Goal: Information Seeking & Learning: Learn about a topic

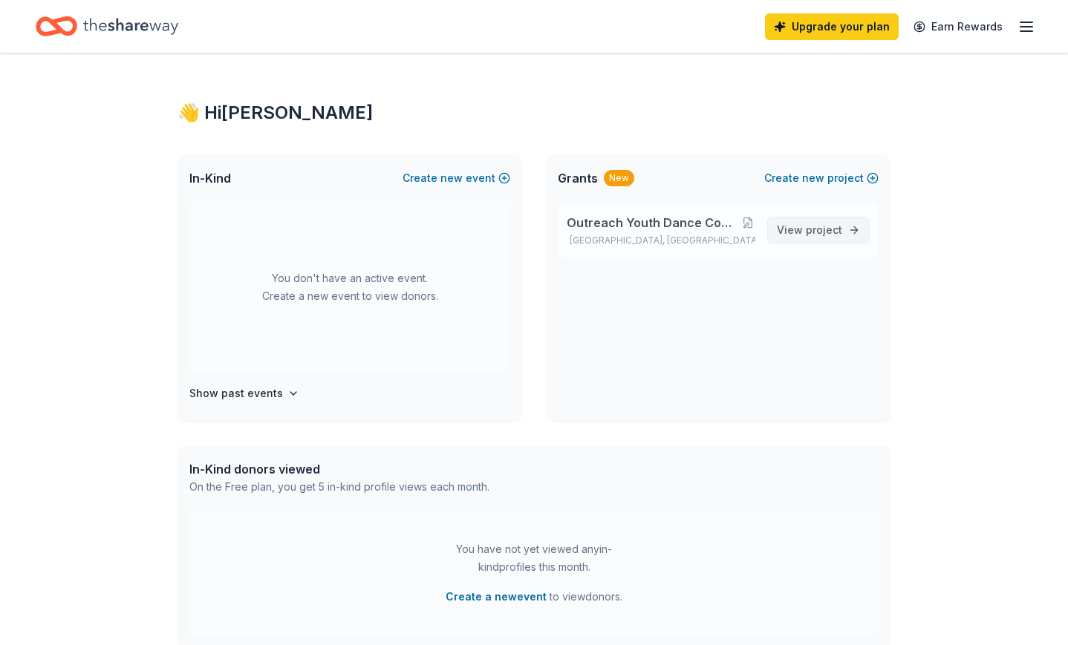
click at [818, 229] on span "project" at bounding box center [824, 230] width 36 height 13
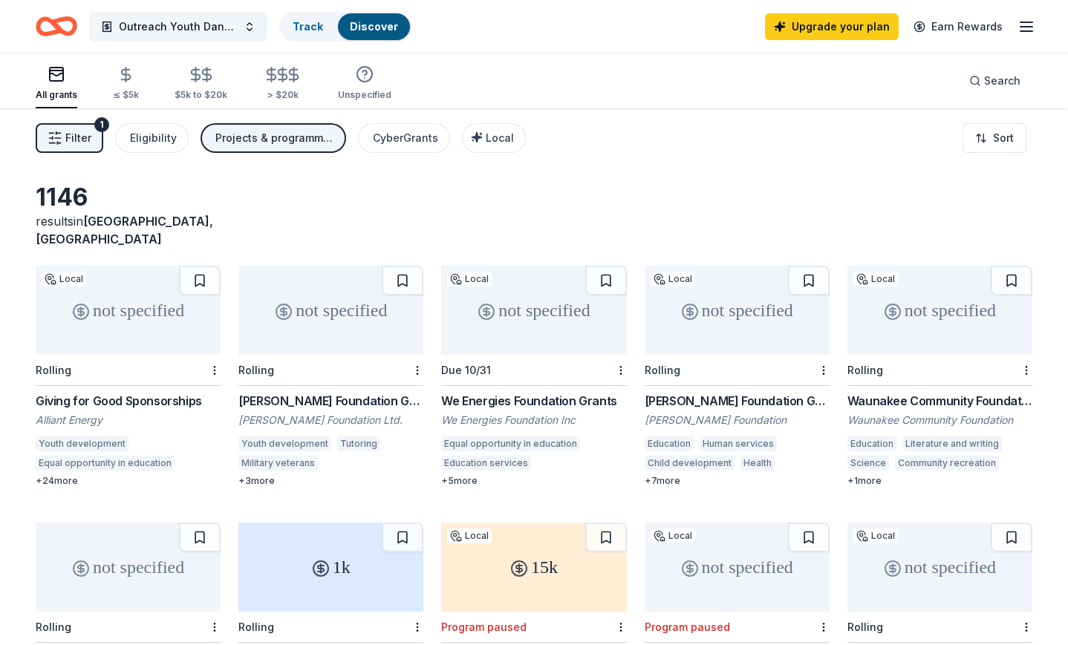
click at [71, 437] on div "Youth development" at bounding box center [82, 444] width 93 height 15
click at [212, 351] on html "Outreach Youth Dance Company - Creative Movement Project Track Discover Upgrade…" at bounding box center [534, 322] width 1068 height 645
click at [195, 378] on div "Not interested" at bounding box center [168, 378] width 100 height 27
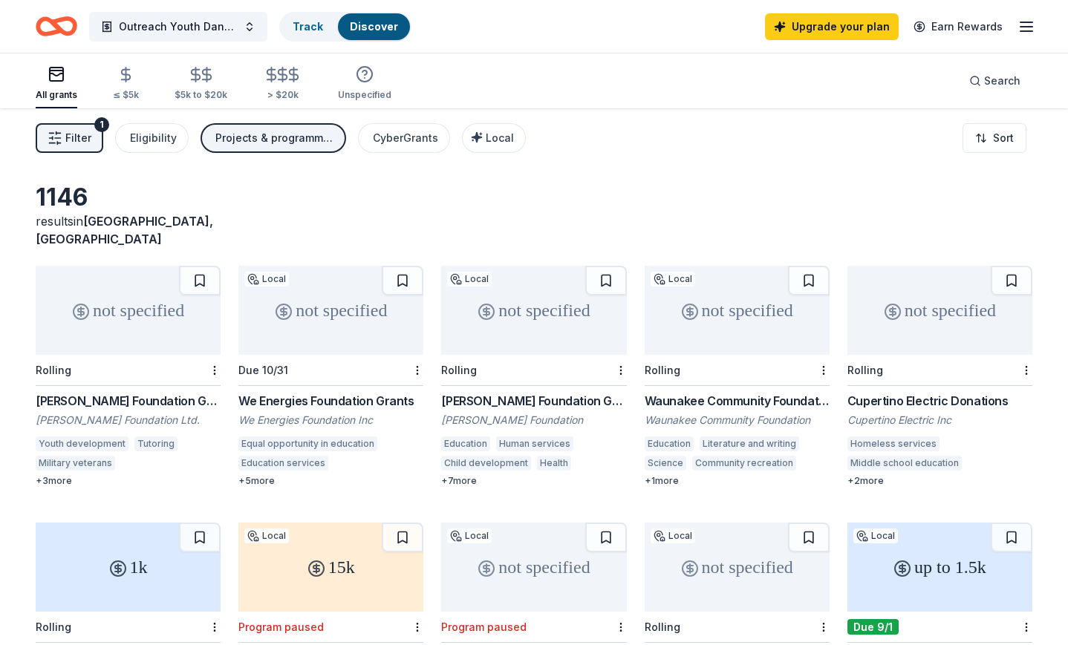
click at [115, 392] on div "Sonnentag Foundation Grant" at bounding box center [128, 401] width 185 height 18
click at [206, 357] on div at bounding box center [213, 370] width 15 height 30
click at [192, 21] on span "Outreach Youth Dance Company - Creative Movement Project" at bounding box center [178, 27] width 119 height 18
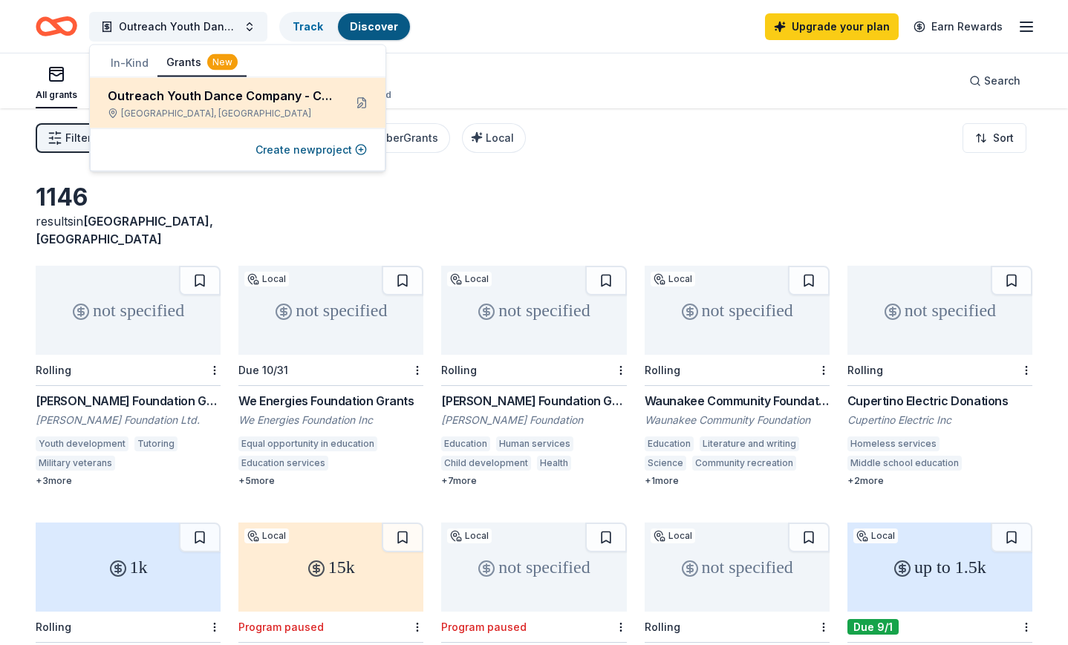
click at [194, 97] on div "Outreach Youth Dance Company - Creative Movement Project" at bounding box center [220, 96] width 224 height 18
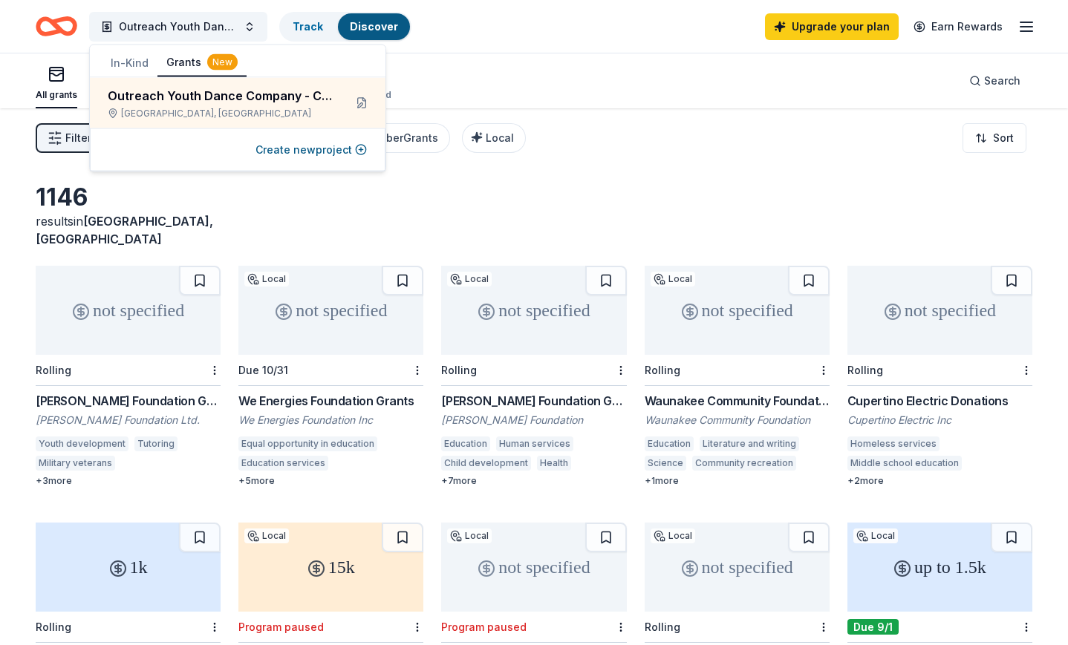
click at [207, 65] on div "New" at bounding box center [222, 62] width 30 height 16
click at [612, 194] on div "1146 results in Madison, WI" at bounding box center [534, 215] width 997 height 65
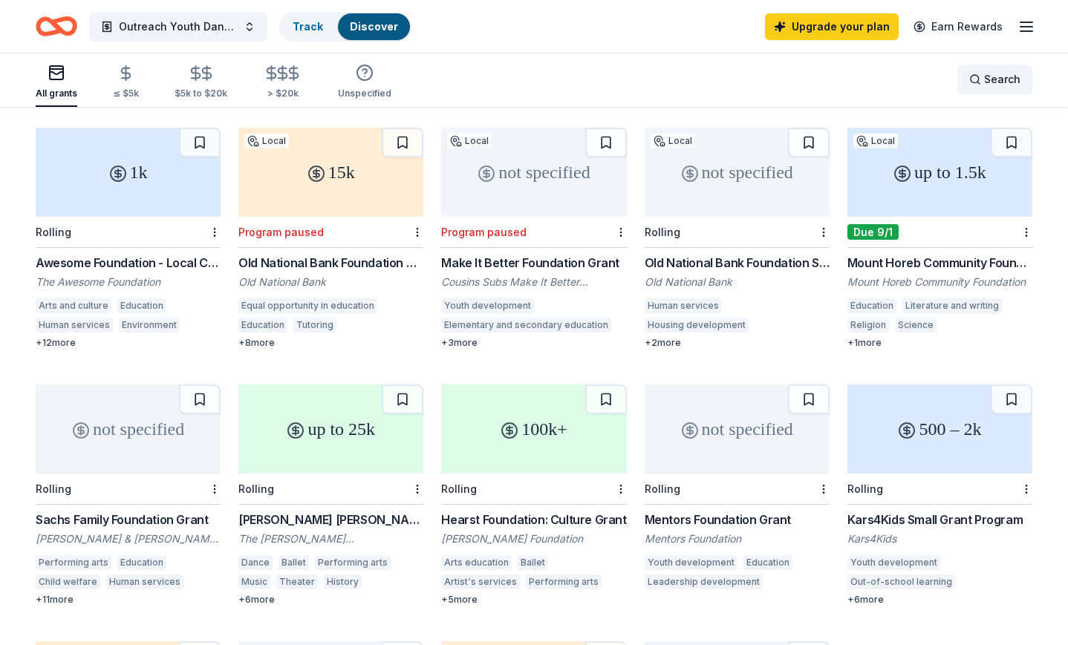
scroll to position [398, 0]
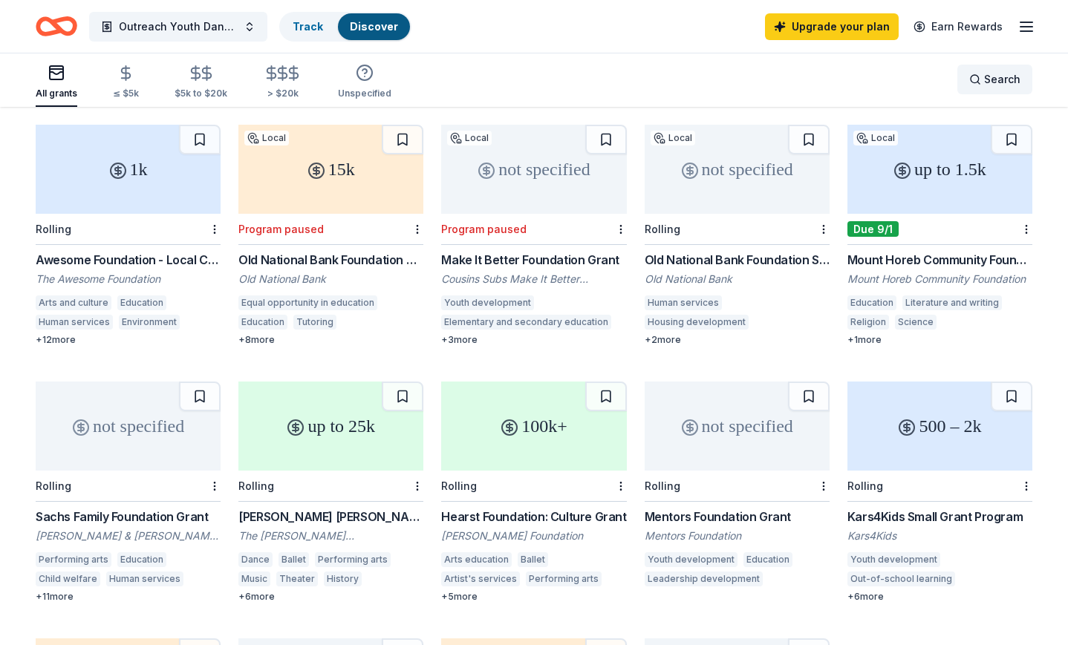
click at [986, 73] on span "Search" at bounding box center [1002, 80] width 36 height 18
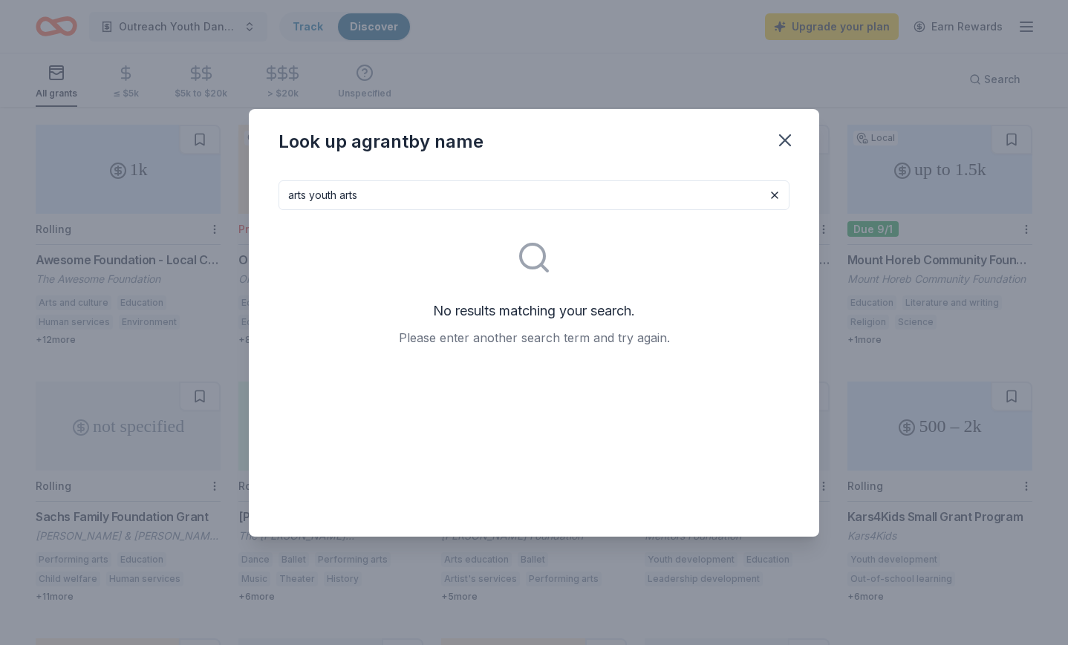
drag, startPoint x: 311, startPoint y: 198, endPoint x: 264, endPoint y: 198, distance: 46.8
click at [266, 198] on div "arts youth arts No results matching your search. Please enter another search te…" at bounding box center [534, 353] width 570 height 368
type input "youth arts"
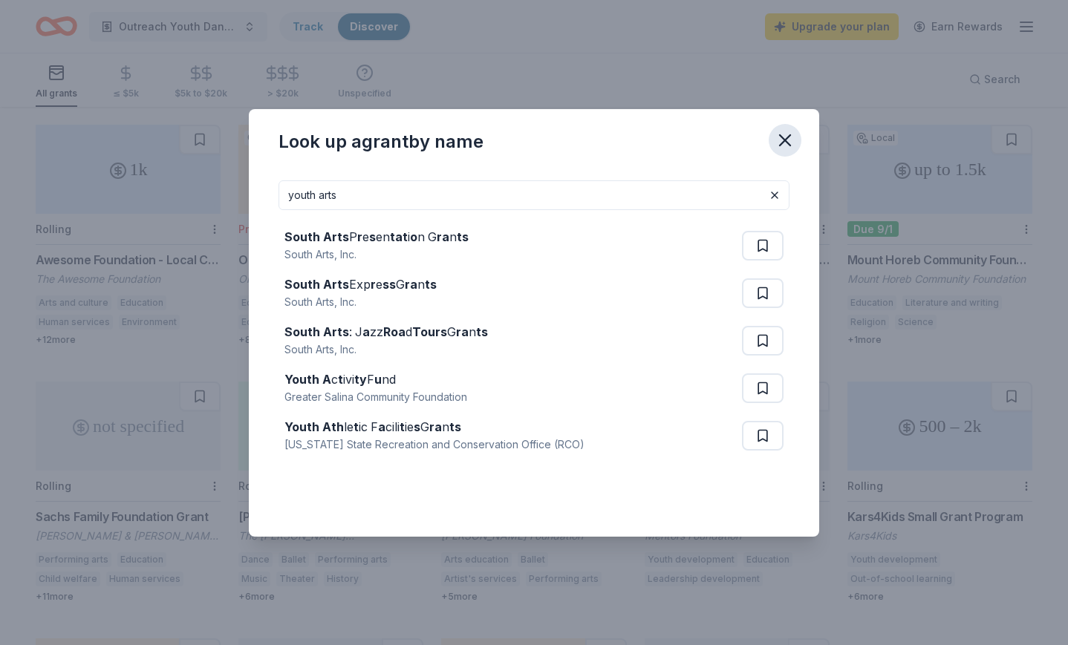
click at [786, 137] on icon "button" at bounding box center [785, 140] width 21 height 21
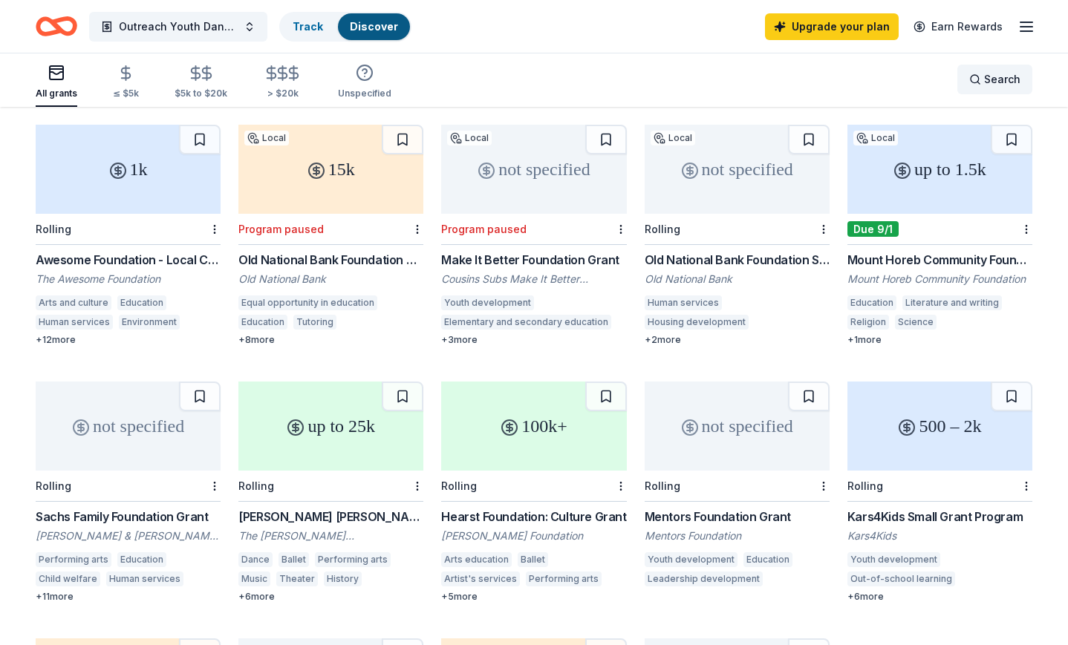
click at [978, 79] on div "Search" at bounding box center [994, 80] width 51 height 18
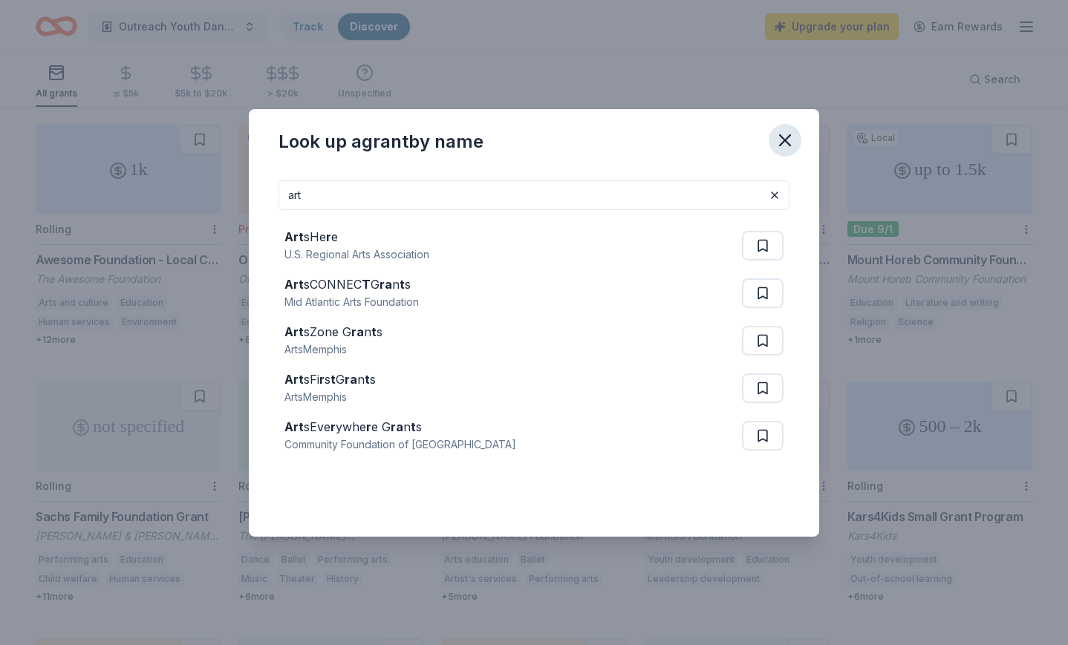
type input "art"
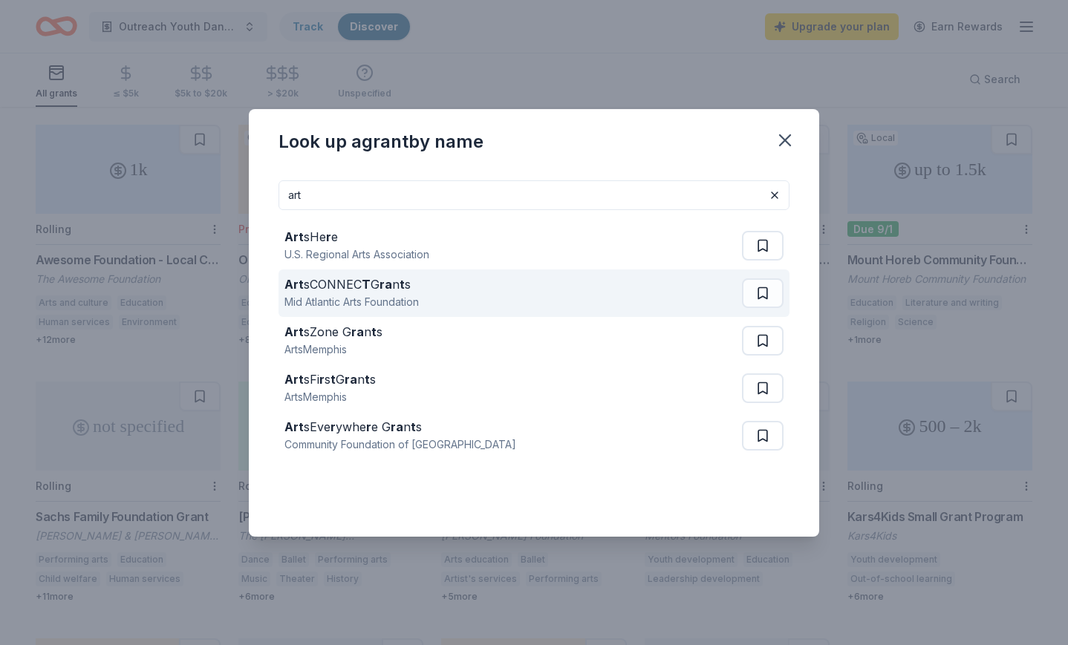
click at [330, 288] on div "Art sCONNEC T G ra n t s" at bounding box center [351, 285] width 134 height 18
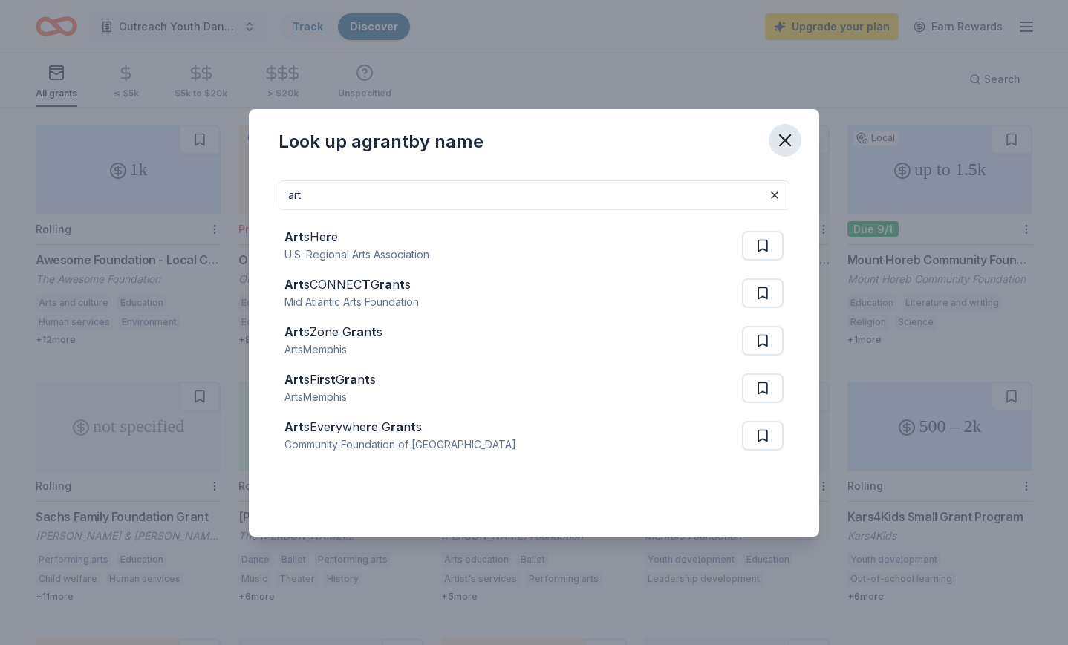
click at [787, 131] on icon "button" at bounding box center [785, 140] width 21 height 21
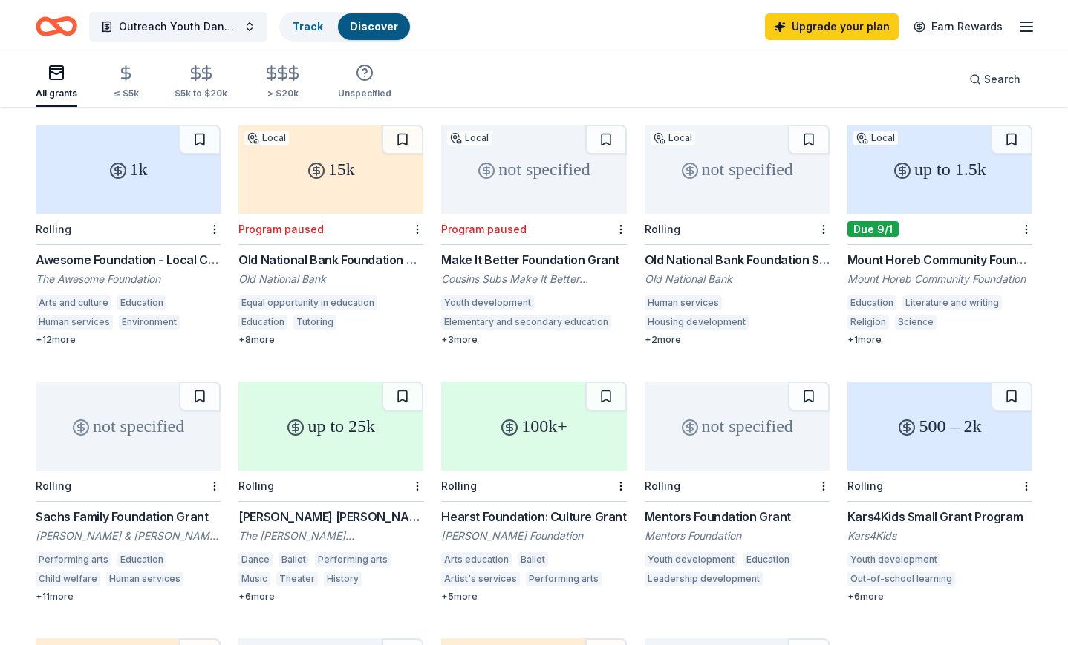
click at [55, 14] on icon "Home" at bounding box center [57, 26] width 42 height 35
click at [57, 21] on icon "Home" at bounding box center [63, 26] width 23 height 15
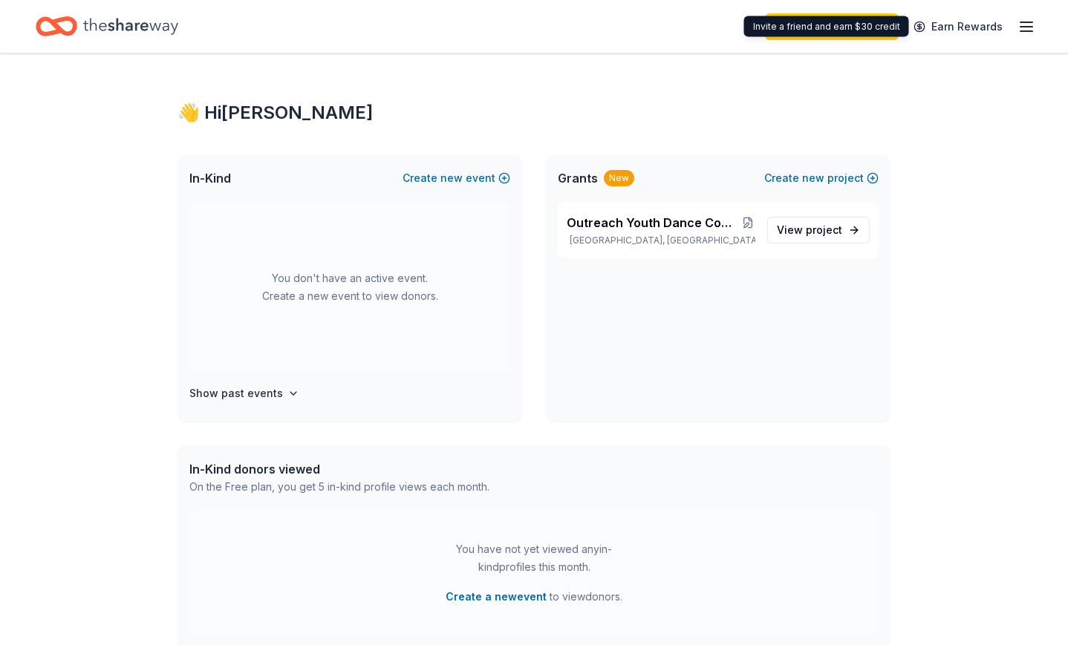
click at [1032, 16] on div "Upgrade your plan Earn Rewards" at bounding box center [900, 26] width 270 height 35
click at [1028, 27] on line "button" at bounding box center [1026, 27] width 12 height 0
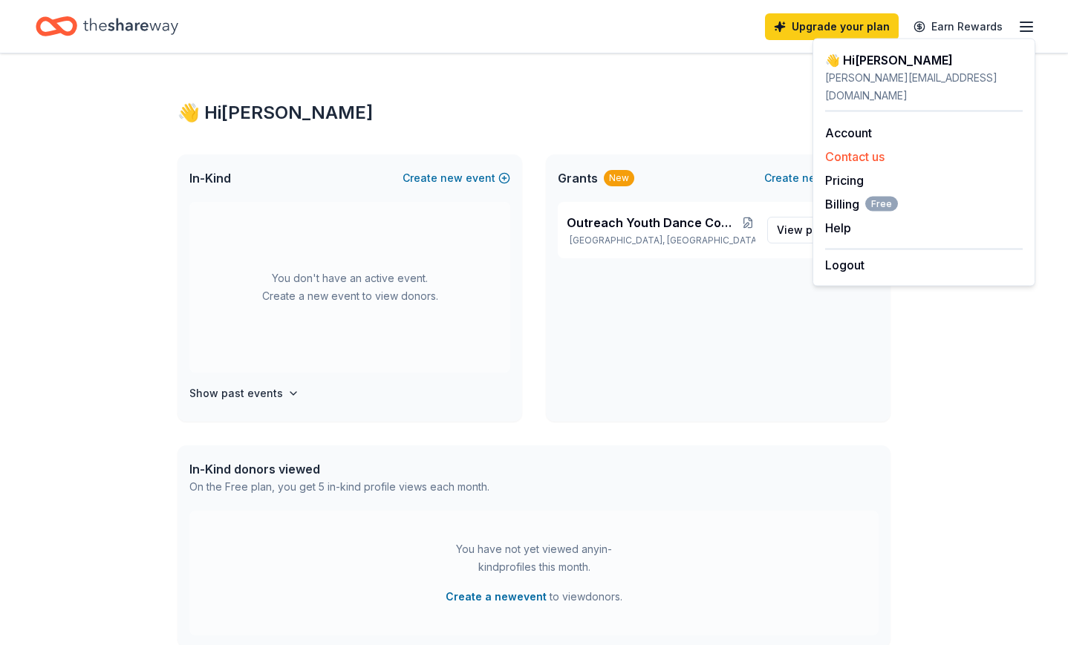
click at [862, 148] on button "Contact us" at bounding box center [854, 157] width 59 height 18
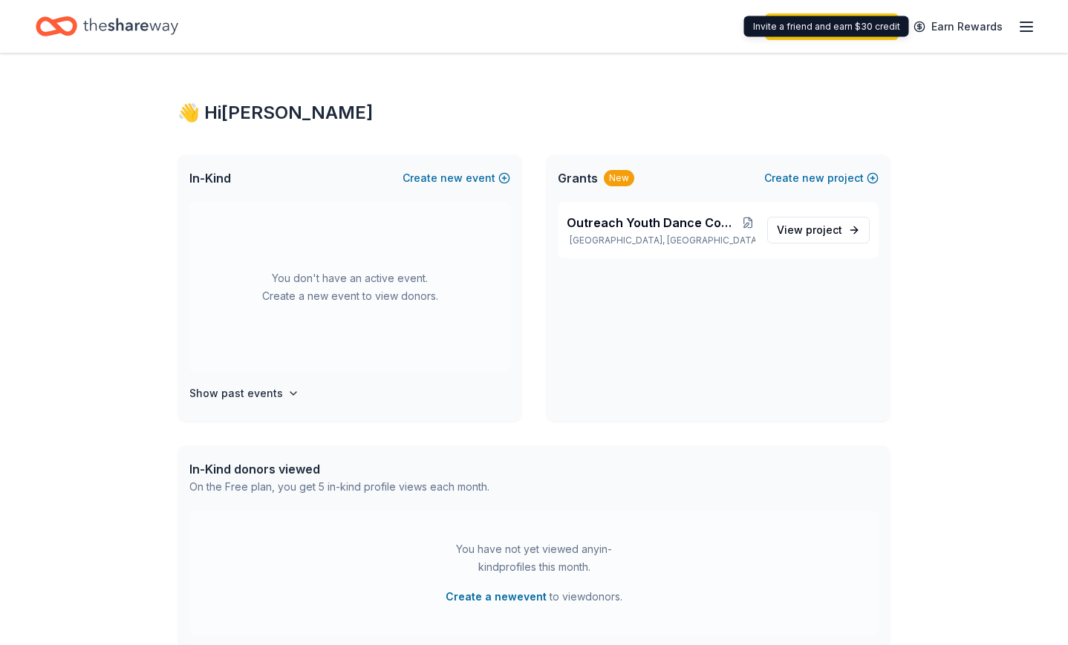
click at [1020, 27] on line "button" at bounding box center [1026, 27] width 12 height 0
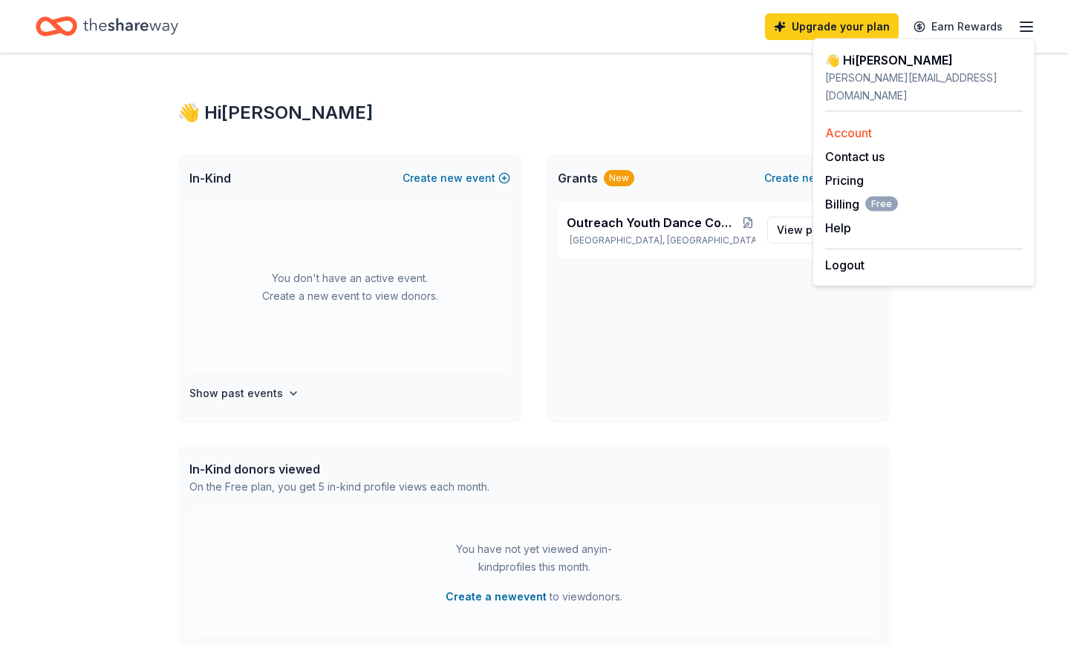
click at [847, 126] on link "Account" at bounding box center [848, 133] width 47 height 15
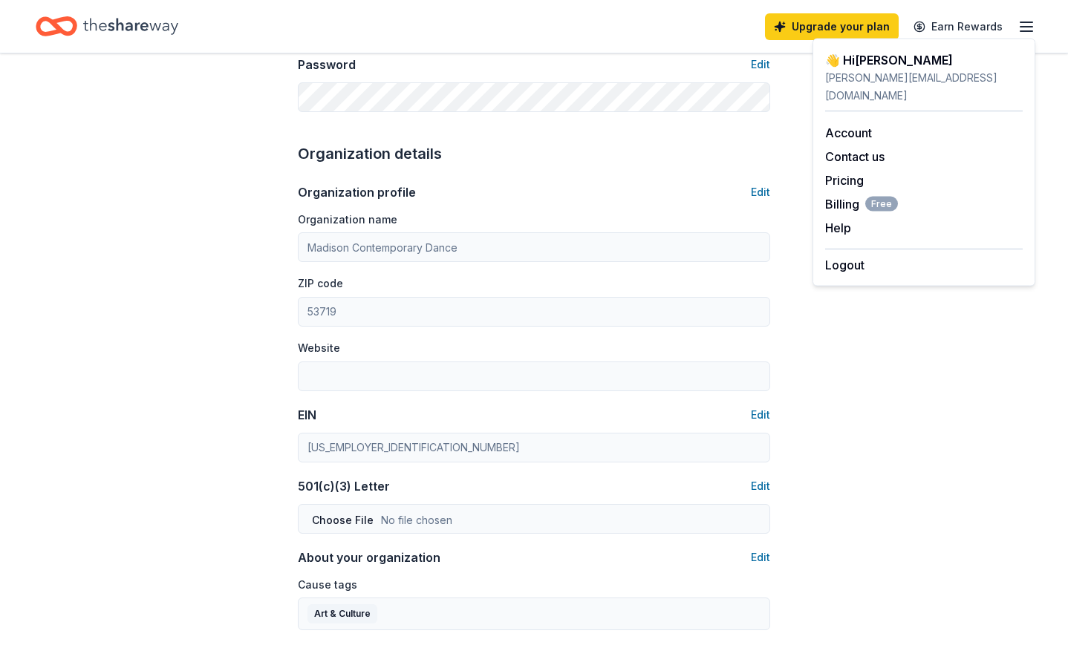
scroll to position [391, 0]
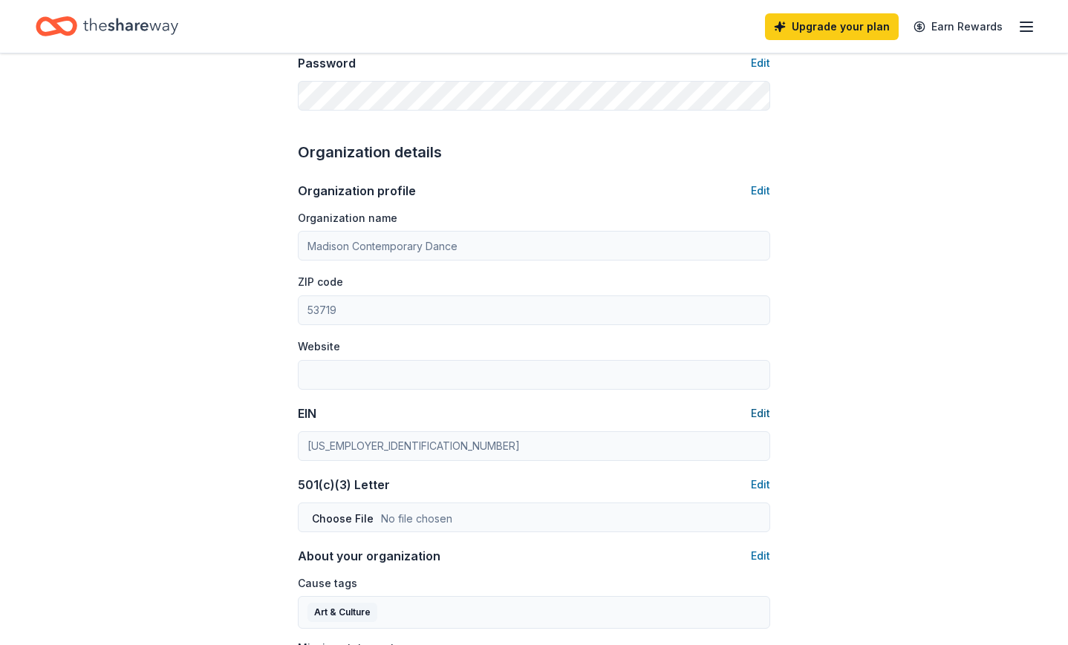
click at [769, 411] on button "Edit" at bounding box center [760, 414] width 19 height 18
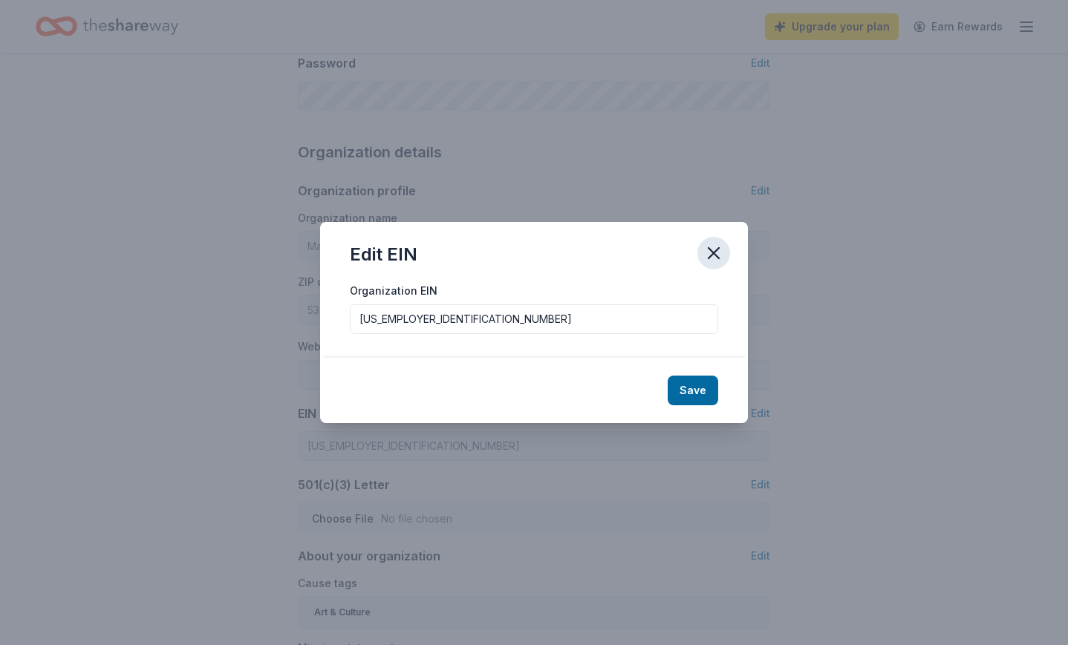
click at [716, 253] on icon "button" at bounding box center [713, 253] width 21 height 21
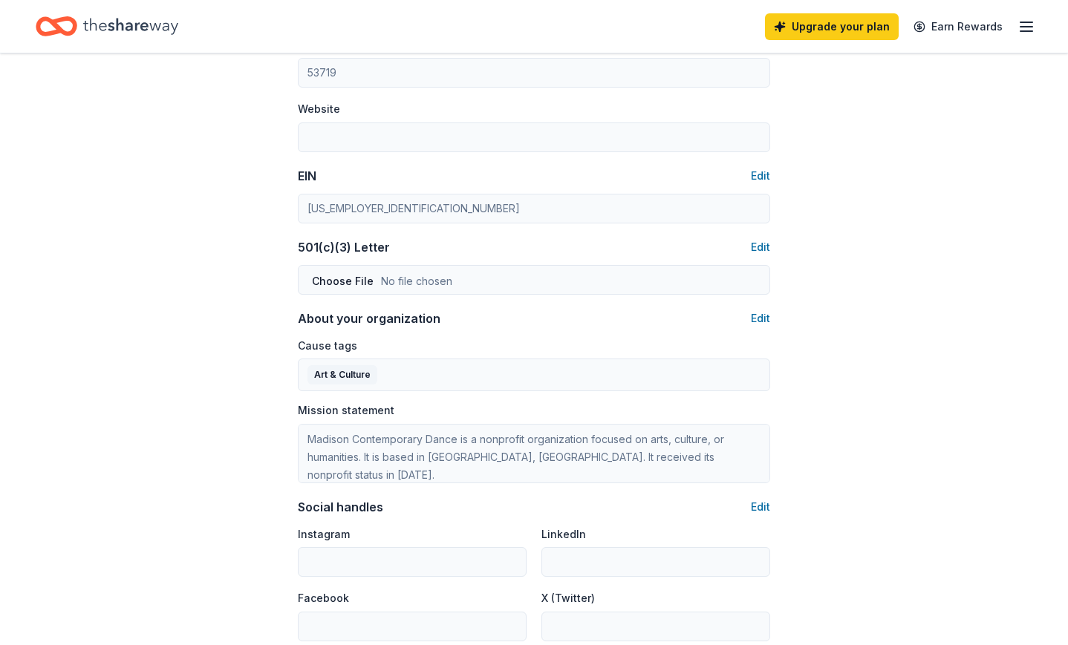
scroll to position [630, 0]
click at [752, 501] on button "Edit" at bounding box center [760, 507] width 19 height 18
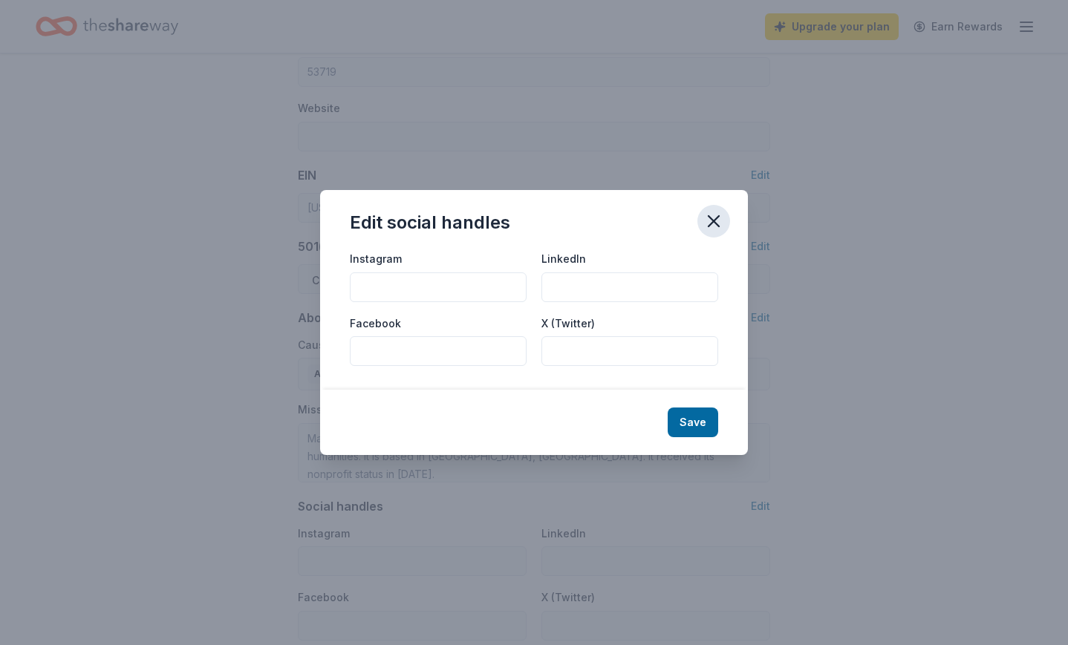
click at [726, 220] on button "button" at bounding box center [713, 221] width 33 height 33
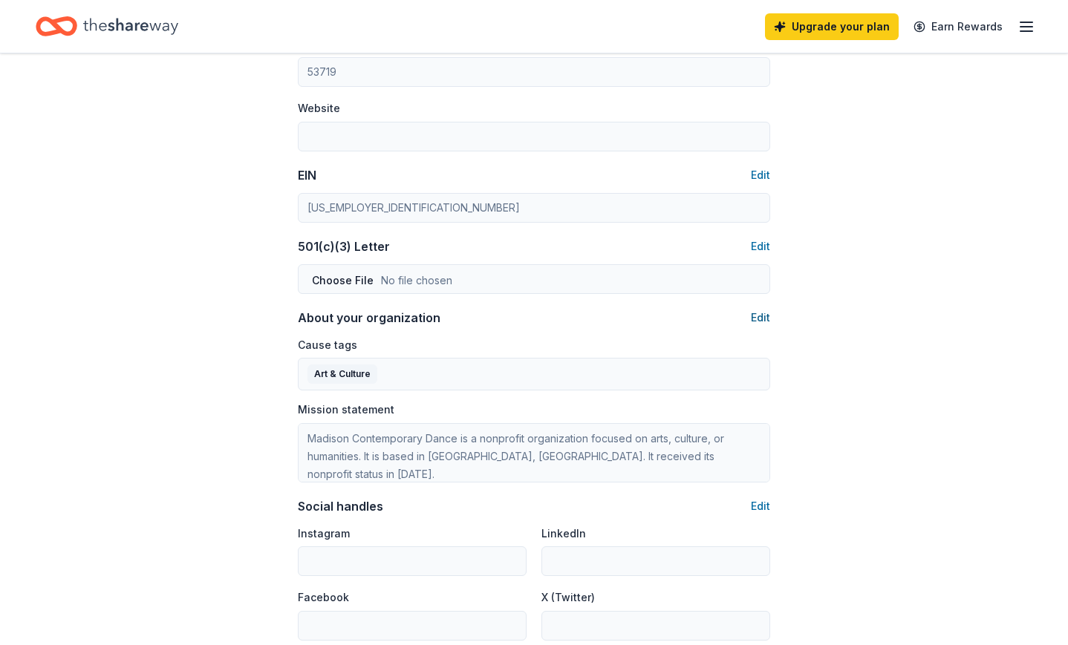
click at [755, 320] on button "Edit" at bounding box center [760, 318] width 19 height 18
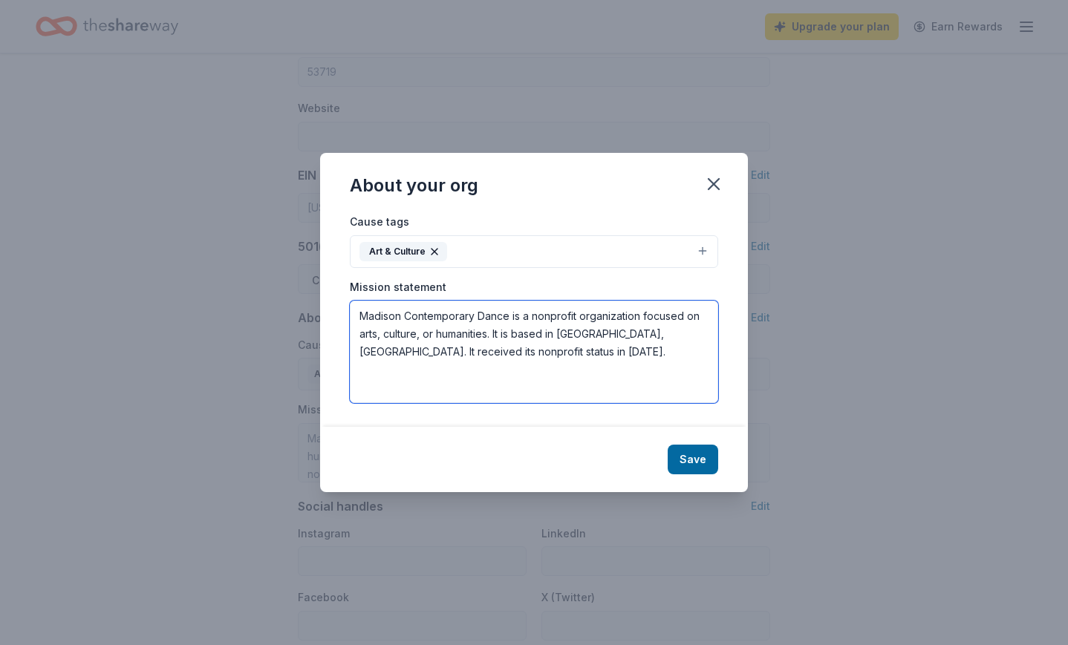
click at [509, 358] on textarea "Madison Contemporary Dance is a nonprofit organization focused on arts, culture…" at bounding box center [534, 352] width 368 height 102
drag, startPoint x: 579, startPoint y: 316, endPoint x: 596, endPoint y: 347, distance: 35.3
click at [596, 347] on textarea "Madison Contemporary Dance is a nonprofit organization focused on arts, culture…" at bounding box center [534, 352] width 368 height 102
click at [648, 316] on textarea "Madison Contemporary Dance is a nonprofit focused on acesable arts axpeinces to…" at bounding box center [534, 352] width 368 height 102
drag, startPoint x: 650, startPoint y: 336, endPoint x: 529, endPoint y: 333, distance: 121.1
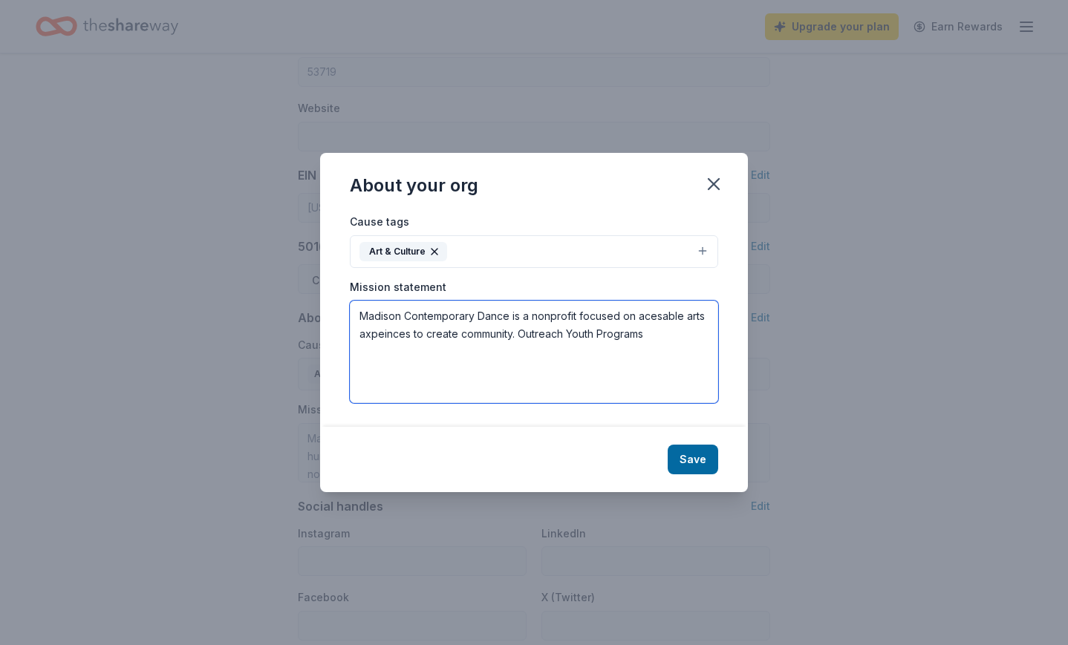
click at [530, 335] on textarea "Madison Contemporary Dance is a nonprofit focused on acesable arts axpeinces to…" at bounding box center [534, 352] width 368 height 102
click at [653, 318] on textarea "Madison Contemporary Dance is a nonprofit focused on acesable arts axpeinces to…" at bounding box center [534, 352] width 368 height 102
click at [385, 330] on textarea "Madison Contemporary Dance is a nonprofit focused on accessible arts axpeinces …" at bounding box center [534, 352] width 368 height 102
click at [404, 336] on textarea "Madison Contemporary Dance is a nonprofit focused on accessible arts axpeinces …" at bounding box center [534, 352] width 368 height 102
drag, startPoint x: 636, startPoint y: 316, endPoint x: 533, endPoint y: 319, distance: 103.3
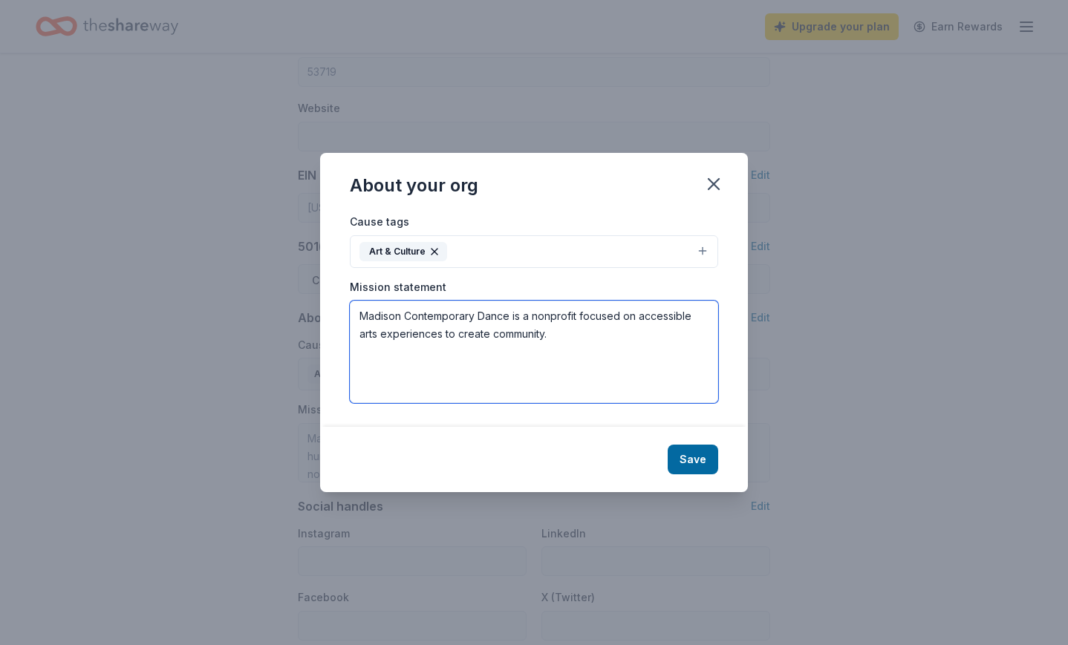
click at [533, 319] on textarea "Madison Contemporary Dance is a nonprofit focused on accessible arts experience…" at bounding box center [534, 352] width 368 height 102
click at [593, 342] on textarea "Madison Contemporary Dance is a dedicated to creating accessible arts experienc…" at bounding box center [534, 352] width 368 height 102
click at [634, 316] on textarea "Madison Contemporary Dance is a dedicated to creating accessible arts experienc…" at bounding box center [534, 352] width 368 height 102
drag, startPoint x: 636, startPoint y: 316, endPoint x: 598, endPoint y: 317, distance: 38.6
click at [598, 317] on textarea "Madison Contemporary Dance is a dedicated to creating accessible arts experienc…" at bounding box center [534, 352] width 368 height 102
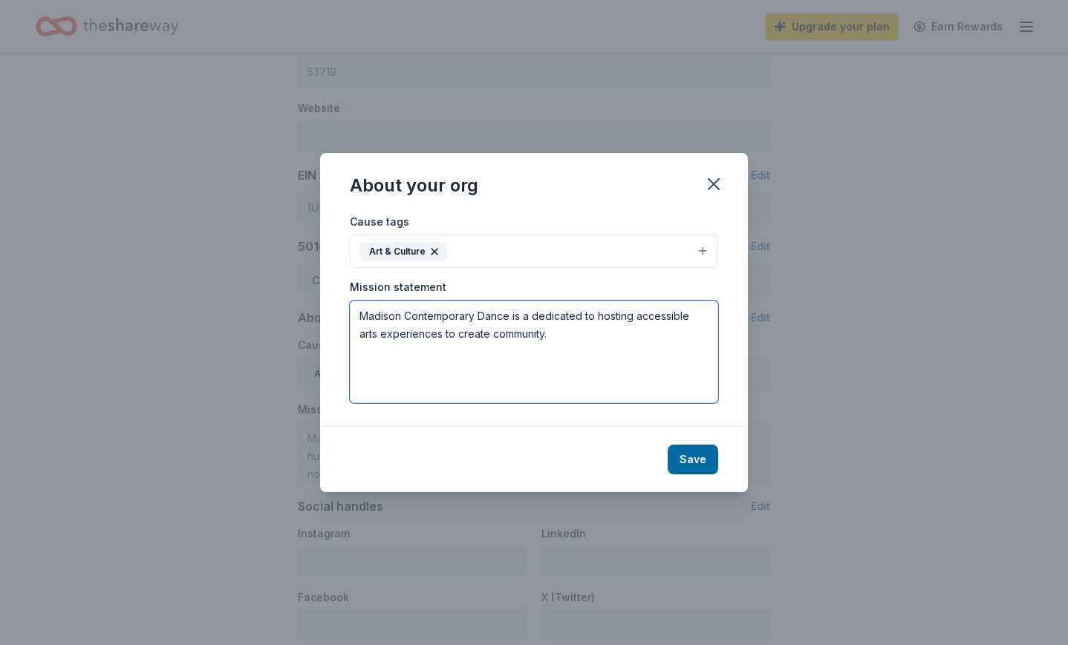
click at [631, 351] on textarea "Madison Contemporary Dance is a dedicated to hosting accessible arts experience…" at bounding box center [534, 352] width 368 height 102
type textarea "Madison Contemporary Dance is a dedicated to hosting accessible arts experience…"
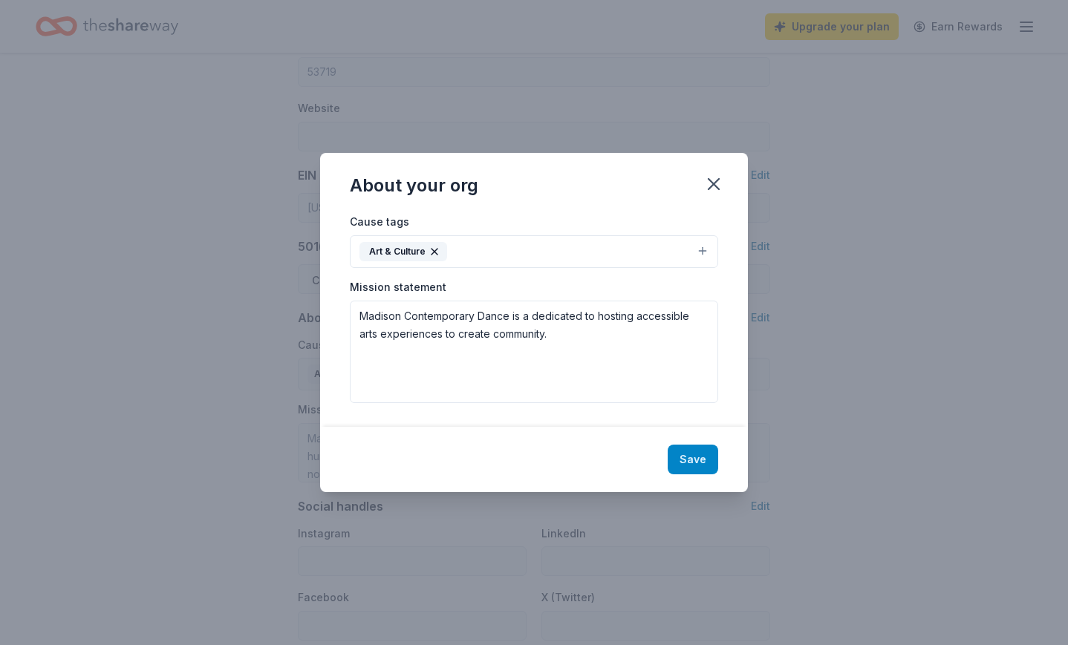
click at [687, 463] on button "Save" at bounding box center [693, 460] width 51 height 30
click at [485, 252] on button "Art & Culture" at bounding box center [534, 251] width 368 height 33
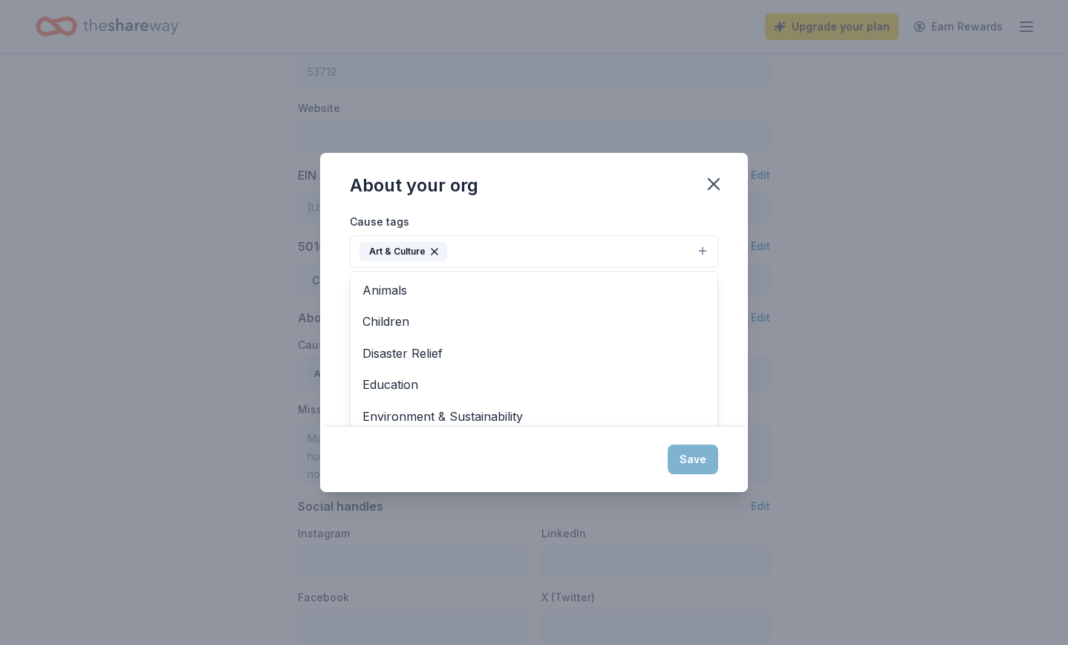
type textarea "Madison Contemporary Dance is a dedicated to hosting accessible arts experience…"
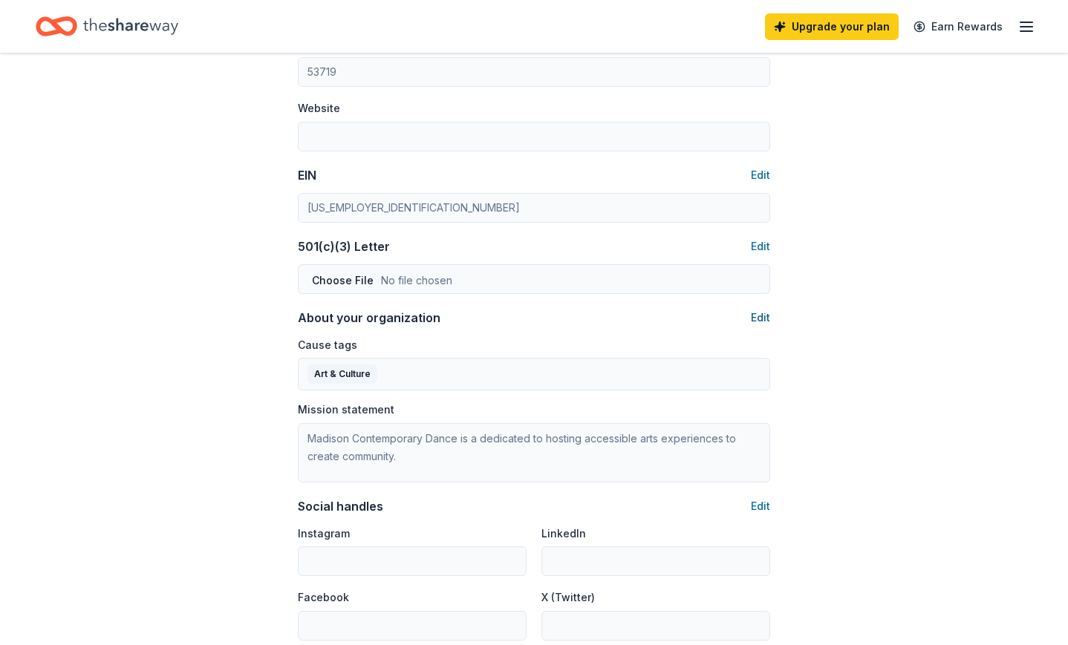
click at [764, 316] on button "Edit" at bounding box center [760, 318] width 19 height 18
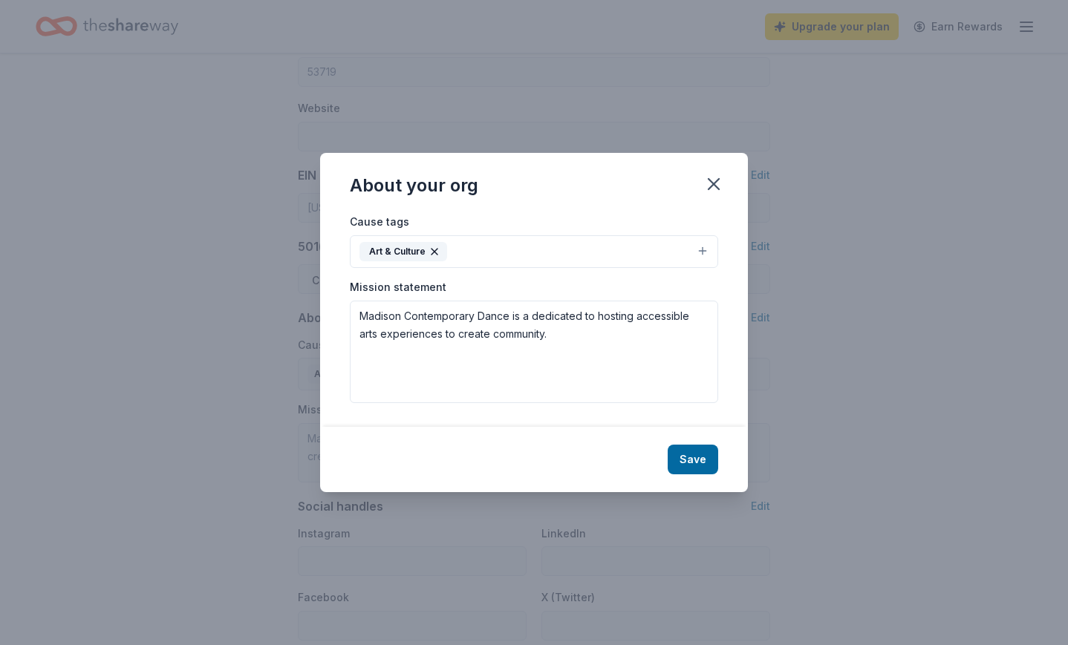
click at [482, 259] on button "Art & Culture" at bounding box center [534, 251] width 368 height 33
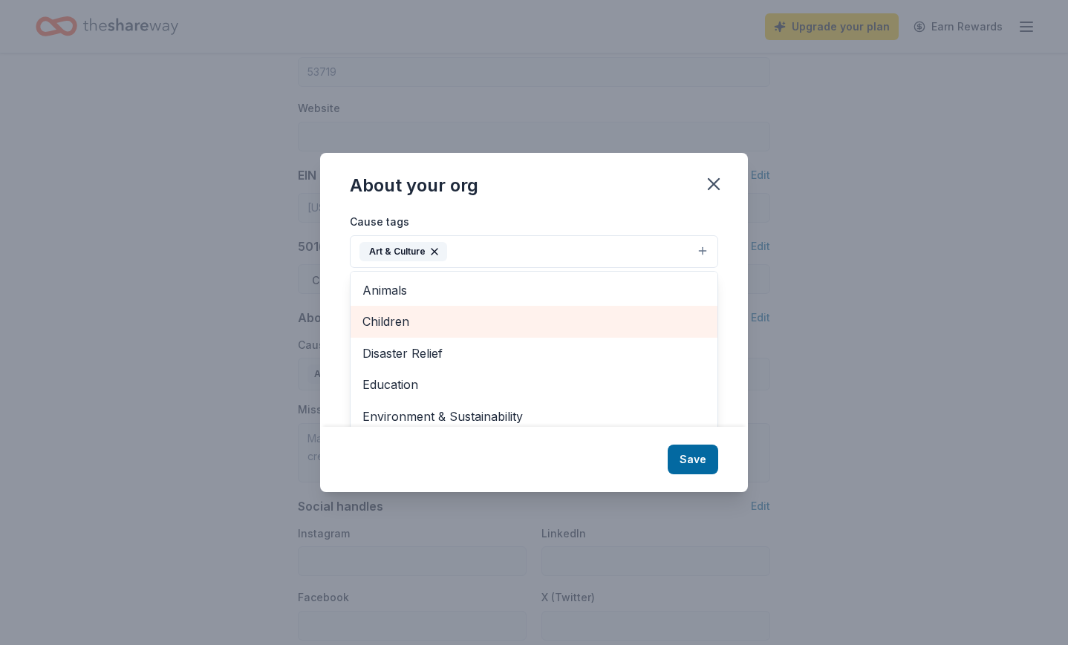
click at [414, 321] on span "Children" at bounding box center [533, 321] width 343 height 19
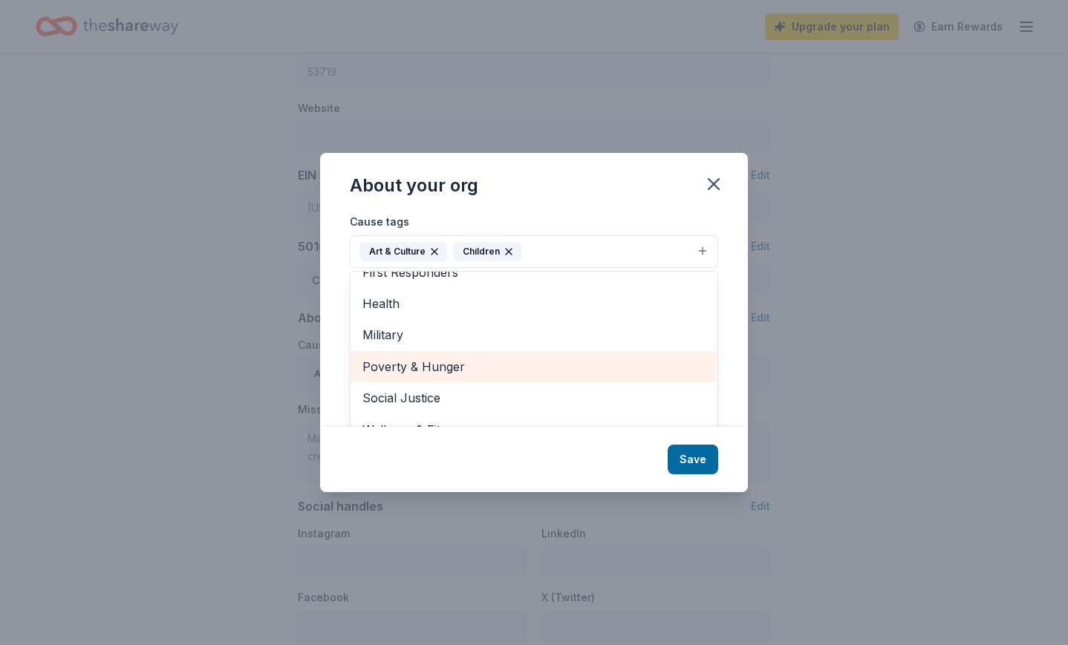
scroll to position [22, 0]
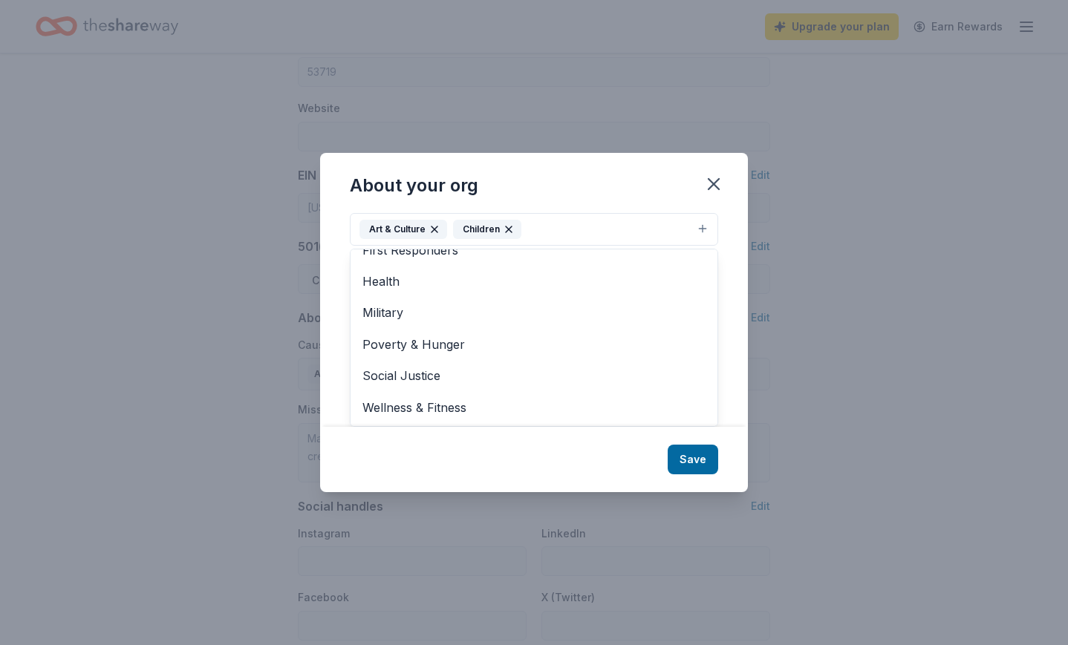
click at [688, 462] on div "About your org Cause tags Art & Culture Children Animals Disaster Relief Educat…" at bounding box center [534, 322] width 428 height 339
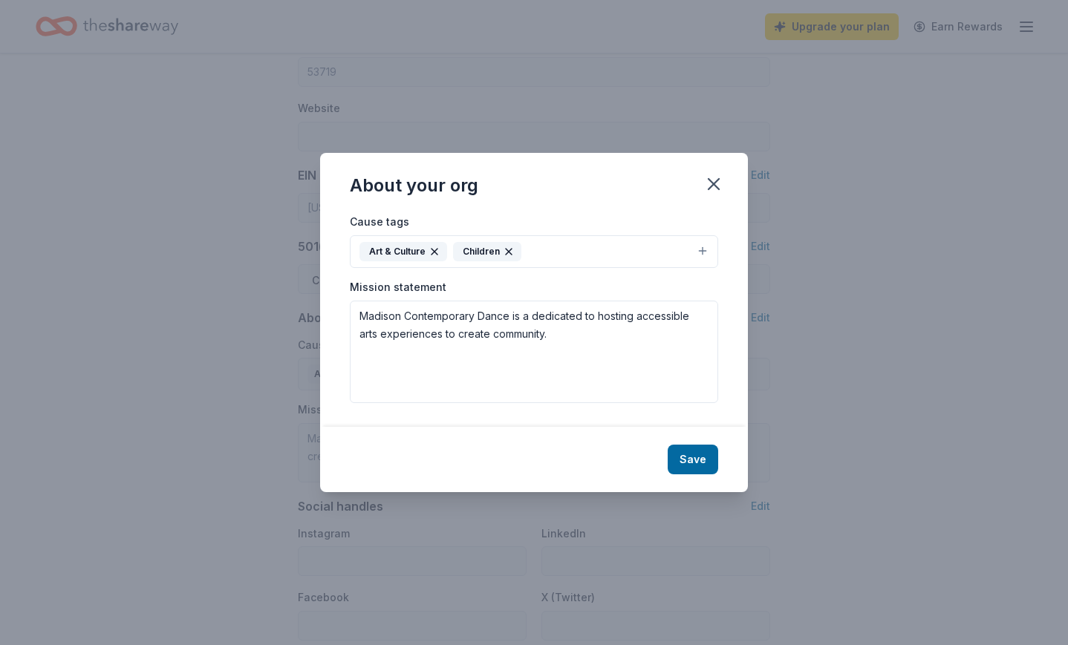
scroll to position [0, 0]
click at [703, 462] on button "Save" at bounding box center [693, 460] width 51 height 30
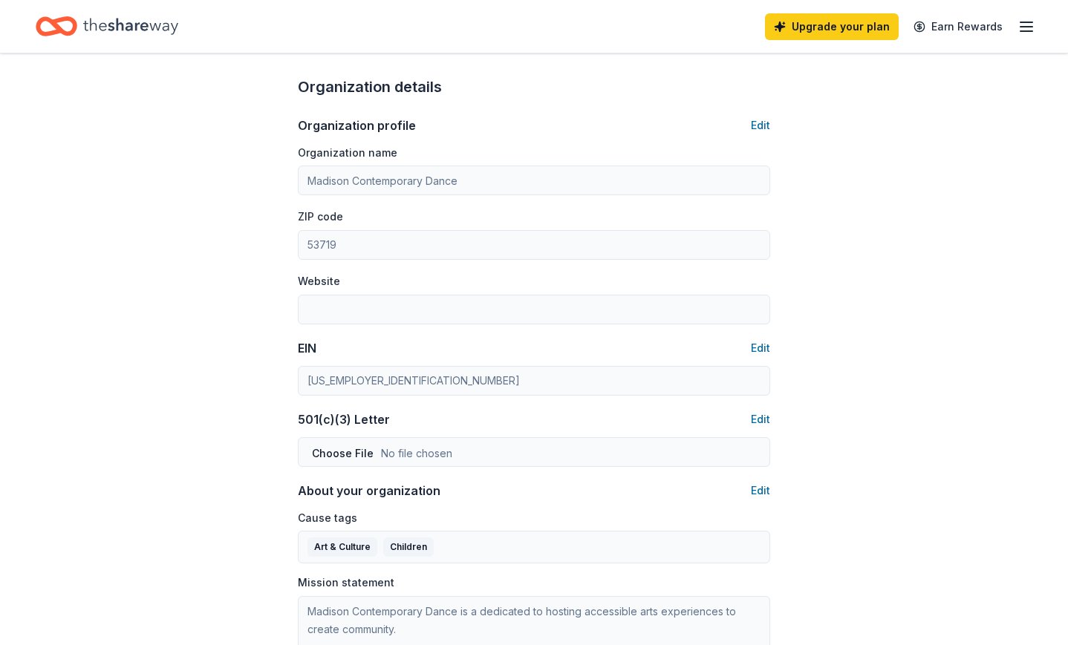
scroll to position [441, 0]
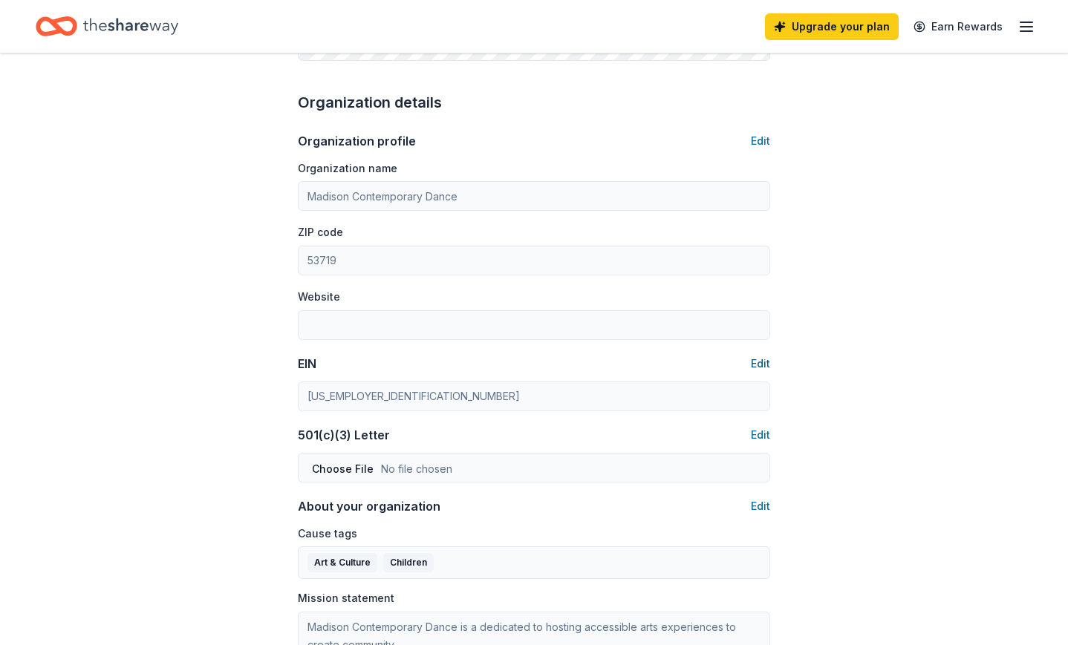
click at [755, 359] on button "Edit" at bounding box center [760, 364] width 19 height 18
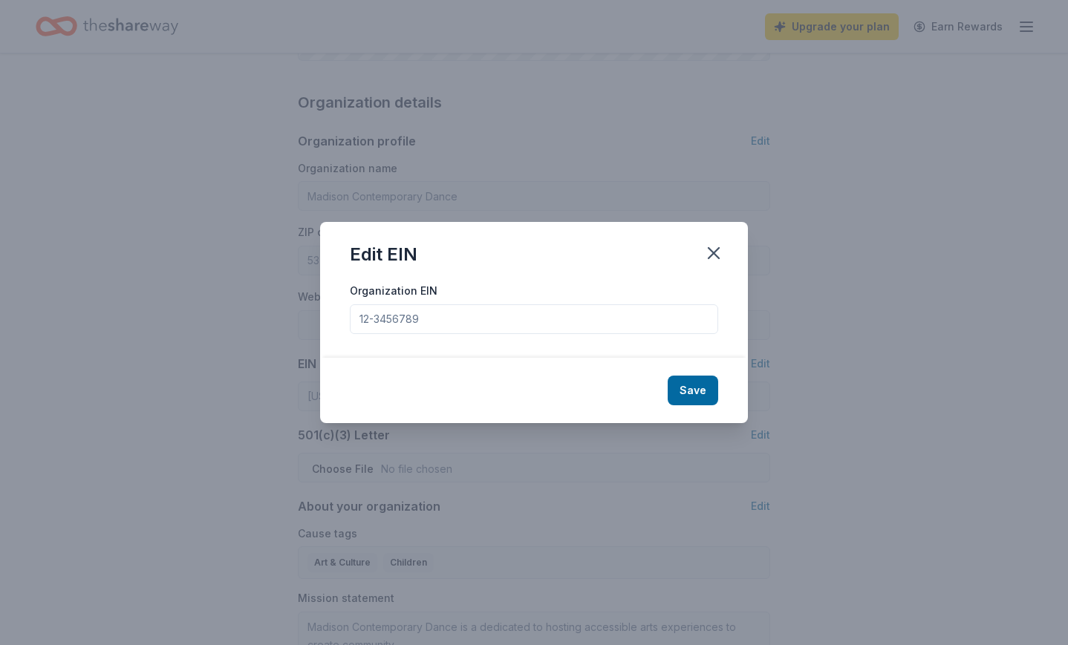
click at [711, 233] on div "Edit EIN" at bounding box center [534, 251] width 428 height 59
click at [711, 239] on button "button" at bounding box center [713, 253] width 33 height 33
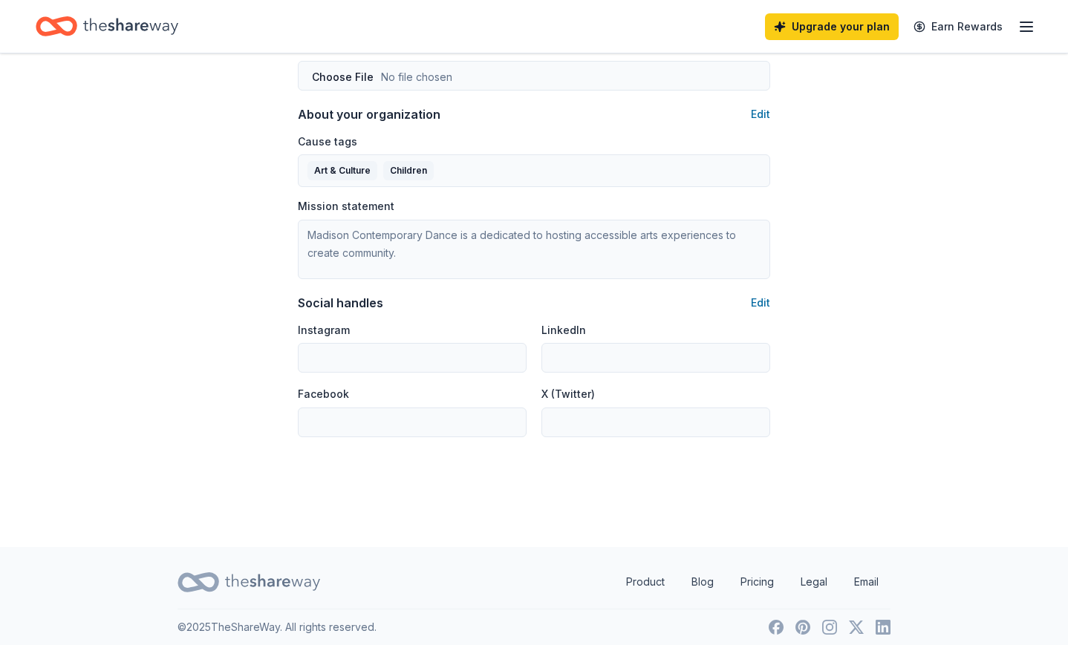
scroll to position [734, 0]
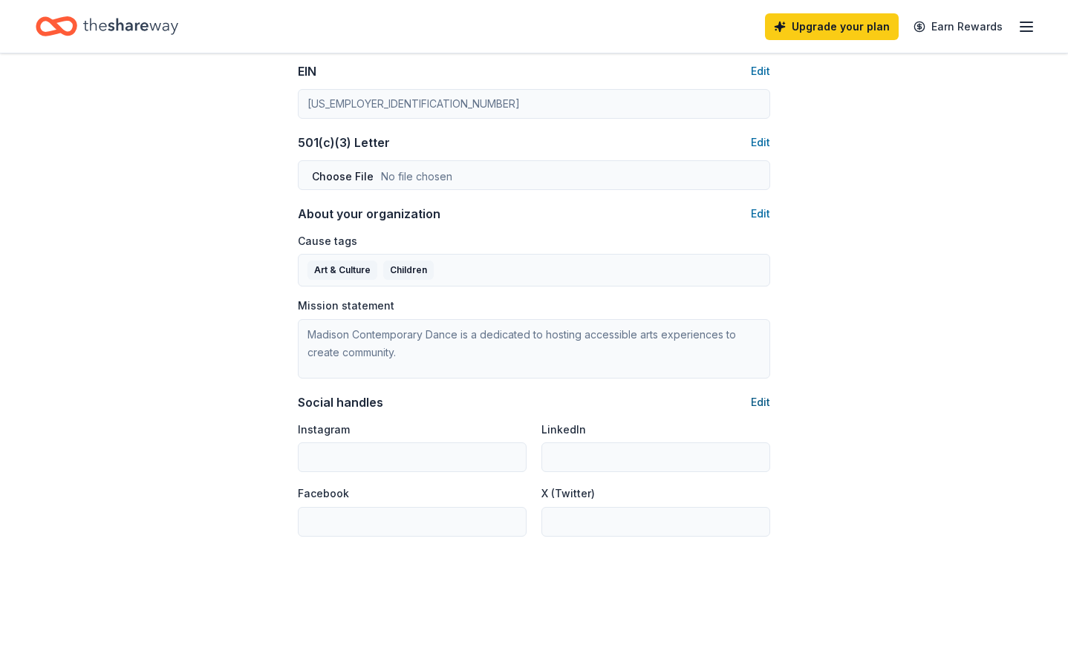
click at [758, 402] on button "Edit" at bounding box center [760, 403] width 19 height 18
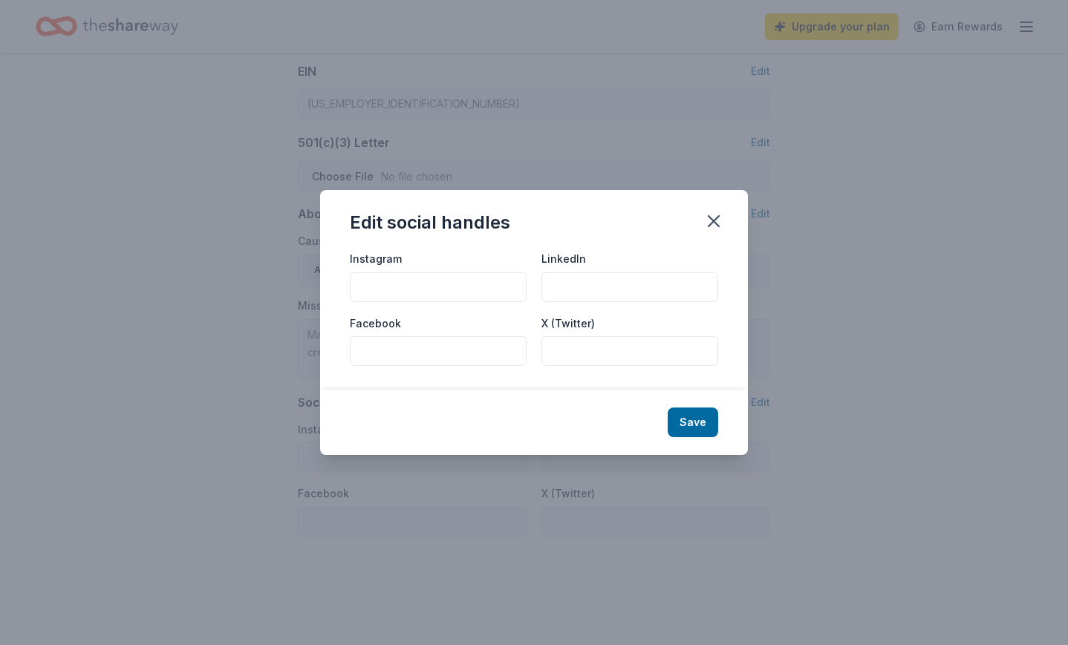
drag, startPoint x: 446, startPoint y: 282, endPoint x: 437, endPoint y: 285, distance: 8.7
click at [437, 286] on input "Instagram" at bounding box center [438, 288] width 177 height 30
click at [712, 229] on icon "button" at bounding box center [713, 221] width 21 height 21
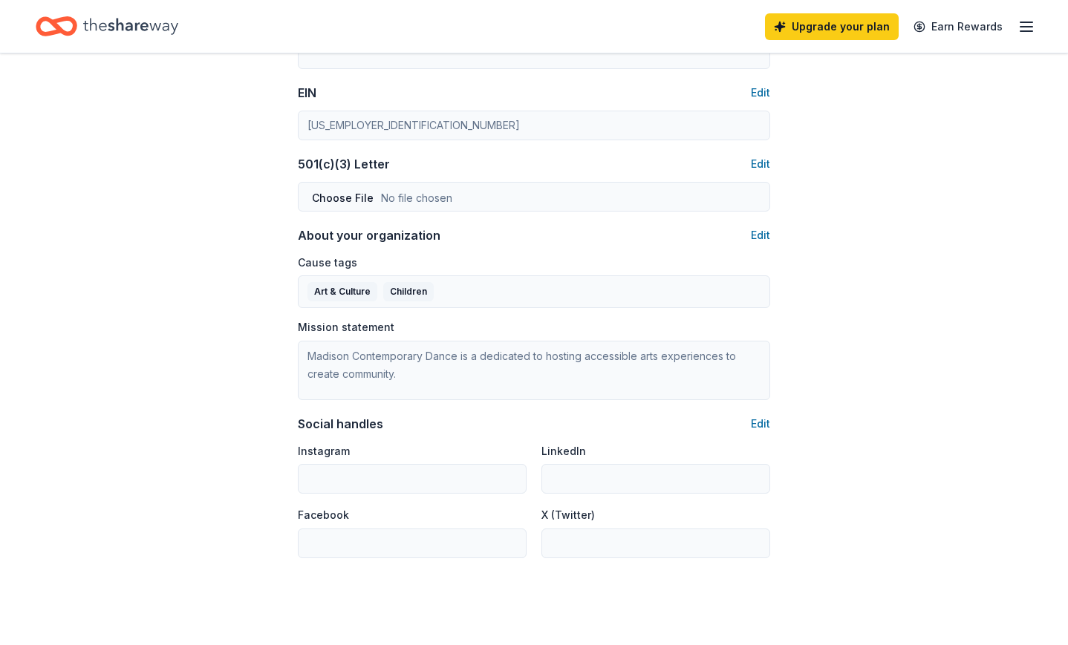
scroll to position [788, 0]
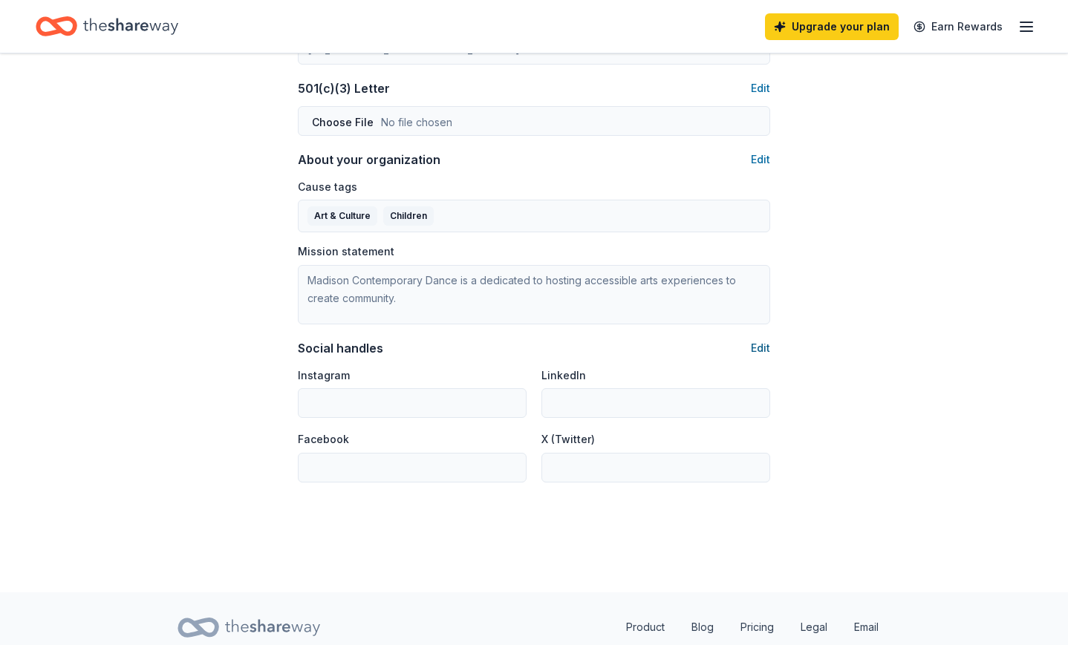
click at [754, 351] on button "Edit" at bounding box center [760, 348] width 19 height 18
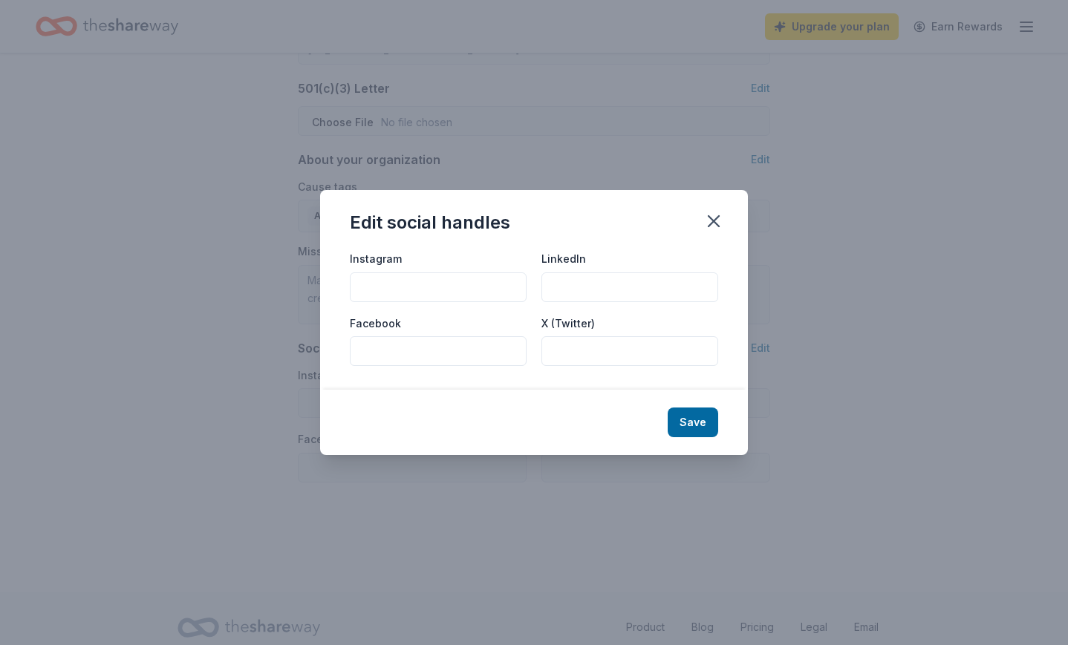
click at [420, 274] on input "Instagram" at bounding box center [438, 288] width 177 height 30
paste input "https://www.instagram.com/madison_contemporary_dance/"
type input "https://www.instagram.com/madison_contemporary_dance/"
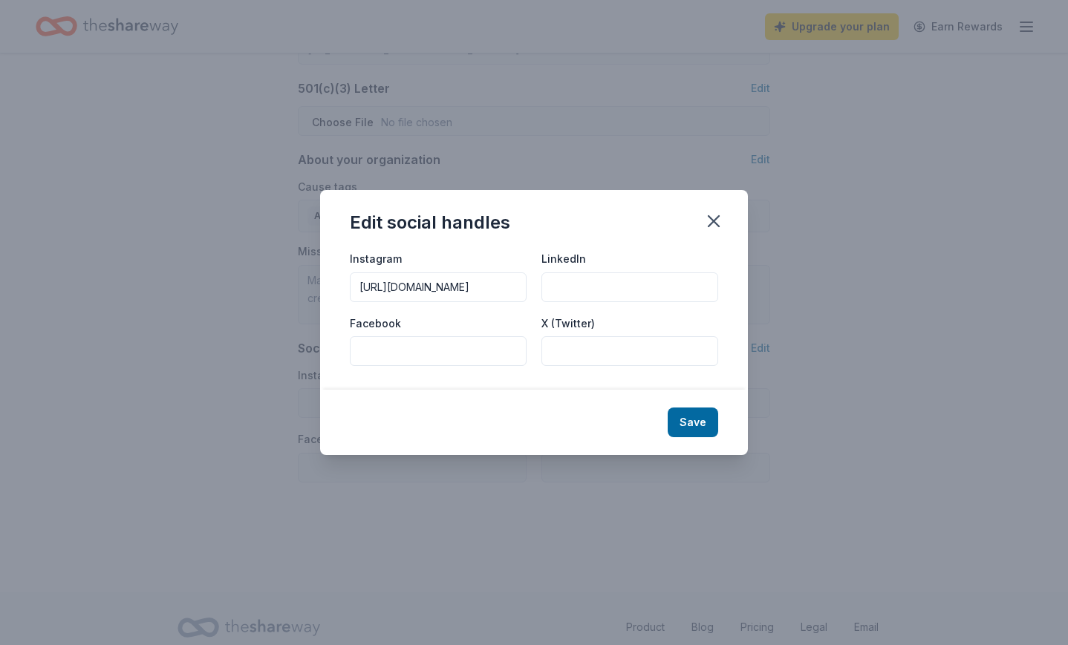
click at [427, 353] on input "Facebook" at bounding box center [438, 351] width 177 height 30
paste input "https://www.facebook.com/MadisonContemporaryDance/"
type input "https://www.facebook.com/MadisonContemporaryDance/"
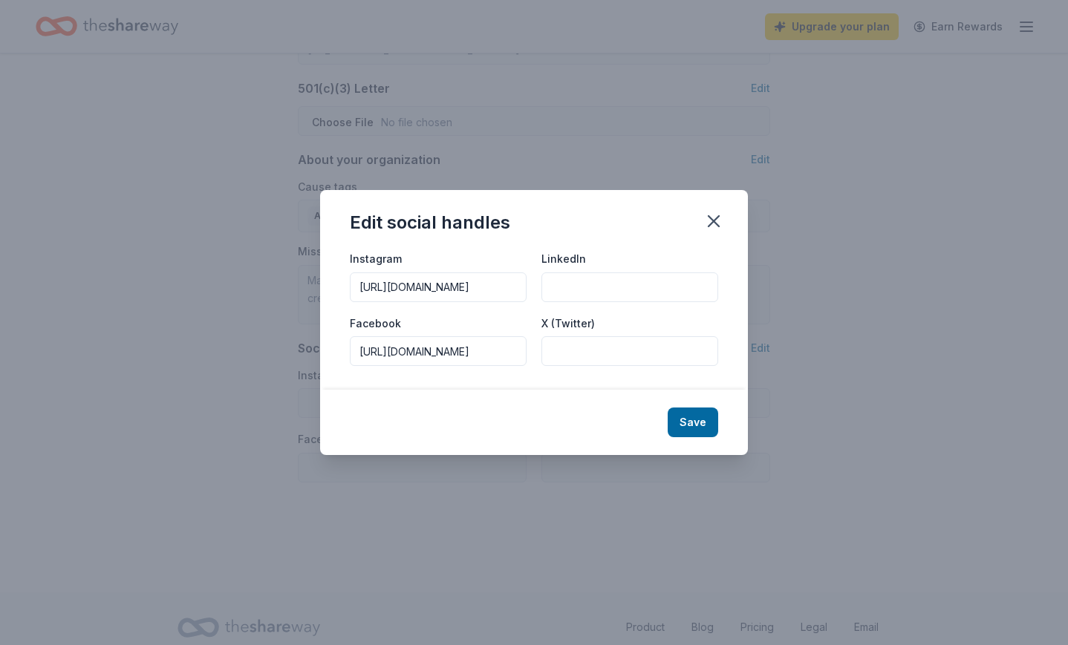
click at [570, 281] on input "LinkedIn" at bounding box center [629, 288] width 177 height 30
paste input "www.linkedin.com/in/sara-rohs"
type input "www.linkedin.com/in/sara-rohs"
click at [693, 426] on button "Save" at bounding box center [693, 423] width 51 height 30
type input "https://www.instagram.com/madison_contemporary_dance/"
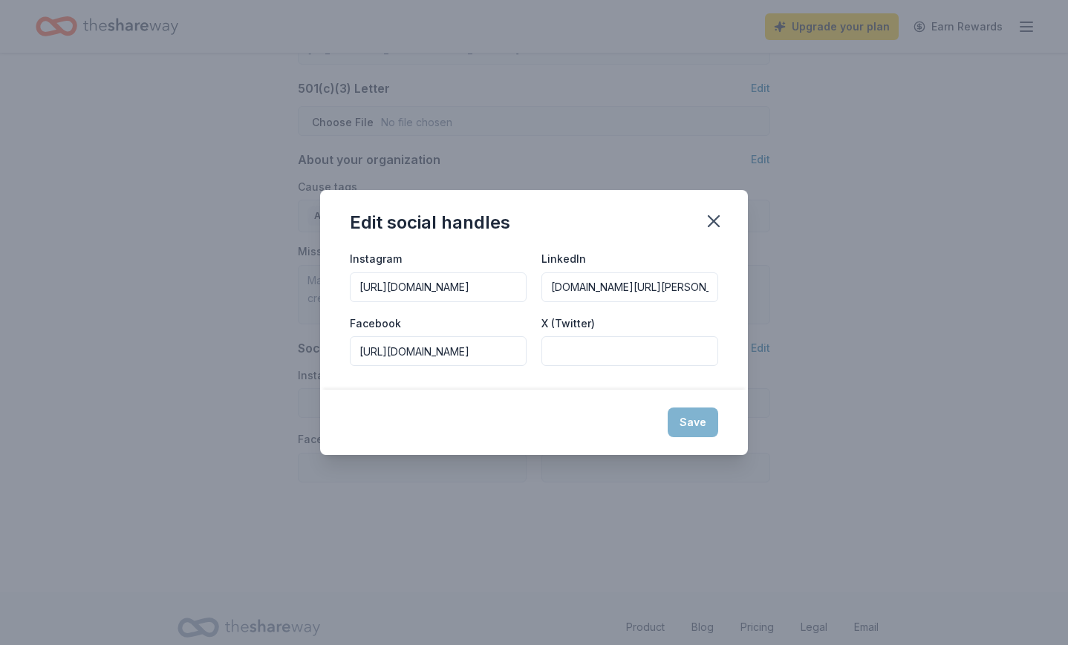
type input "www.linkedin.com/in/sara-rohs"
type input "https://www.facebook.com/MadisonContemporaryDance/"
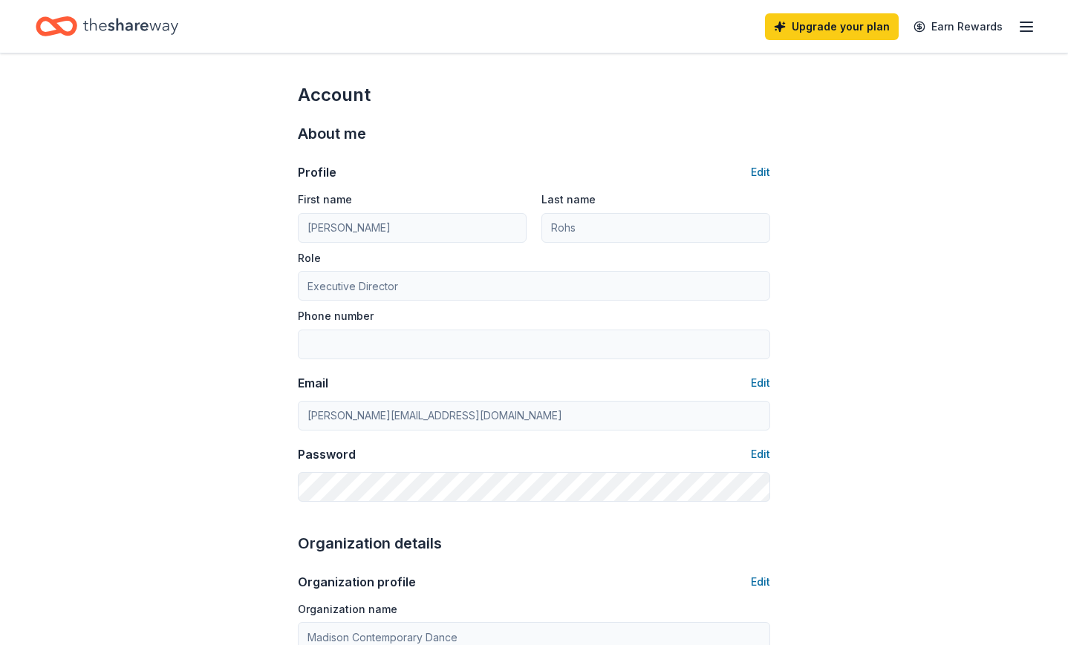
click at [1026, 31] on icon "button" at bounding box center [1026, 27] width 18 height 18
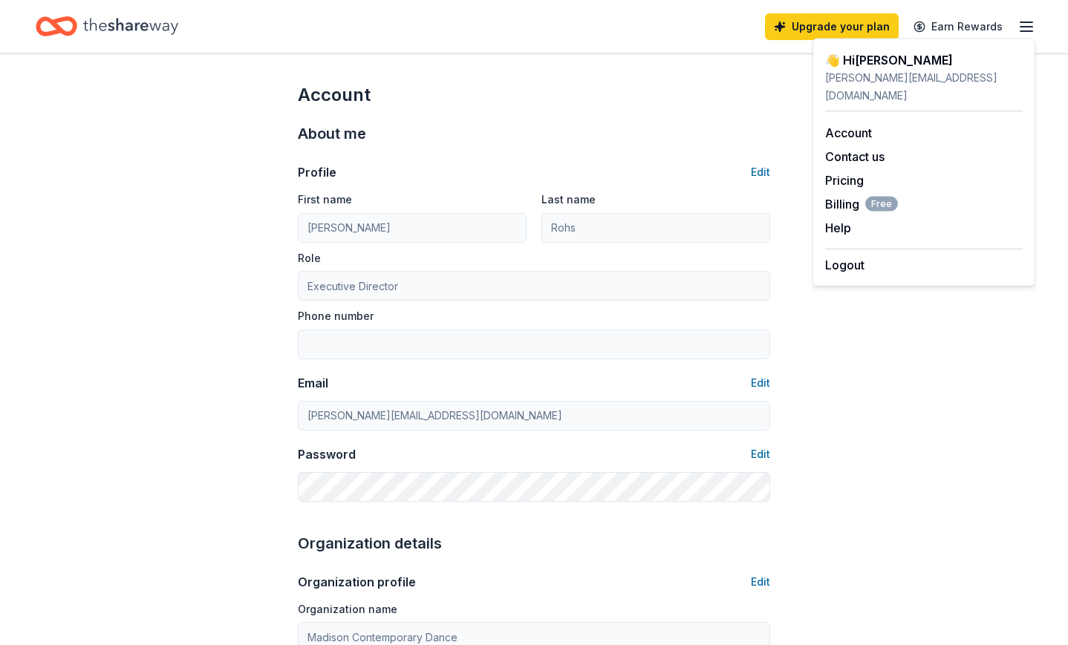
click at [140, 23] on icon "Home" at bounding box center [130, 26] width 95 height 30
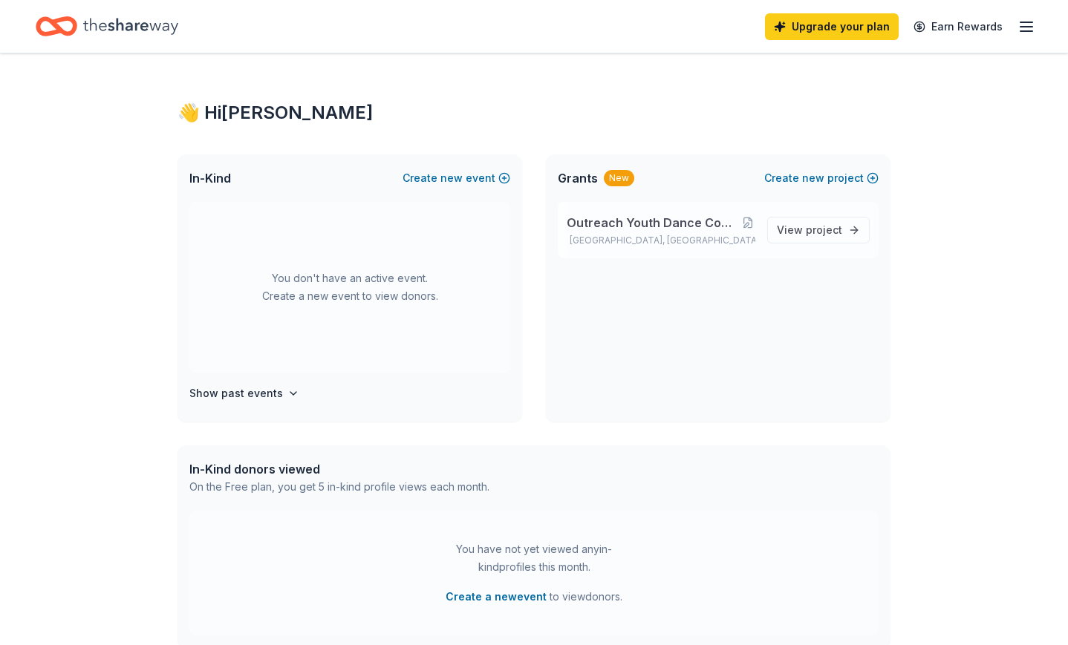
click at [671, 220] on span "Outreach Youth Dance Company - Creative Movement Project" at bounding box center [654, 223] width 175 height 18
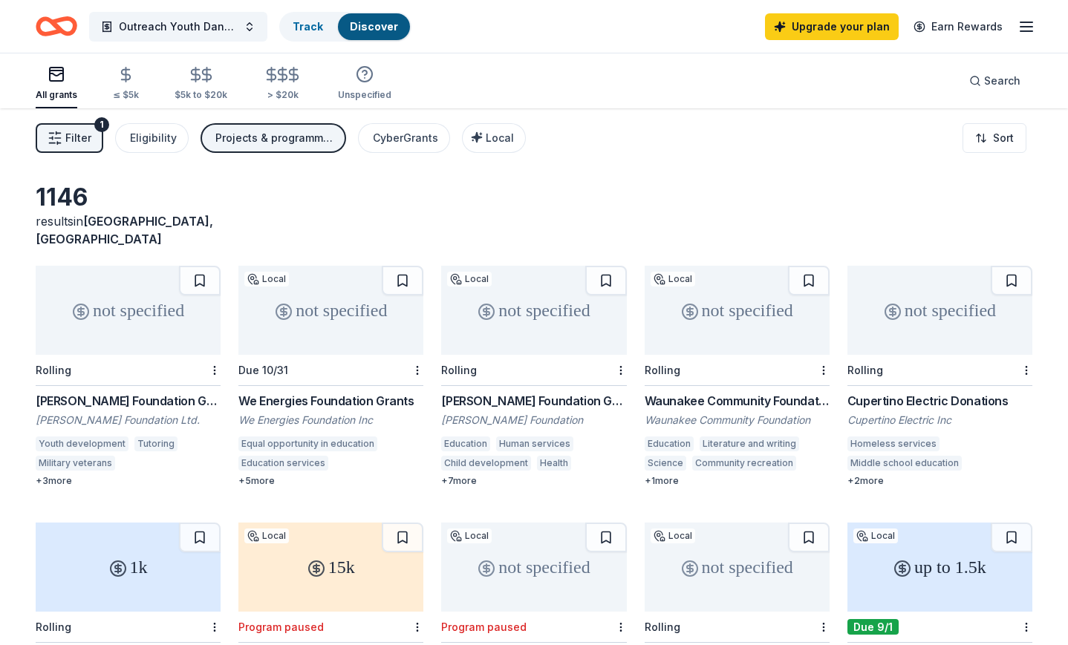
click at [463, 475] on div "+ 7 more" at bounding box center [533, 481] width 185 height 12
click at [696, 392] on div "Waunakee Community Foundation Grants" at bounding box center [737, 401] width 185 height 18
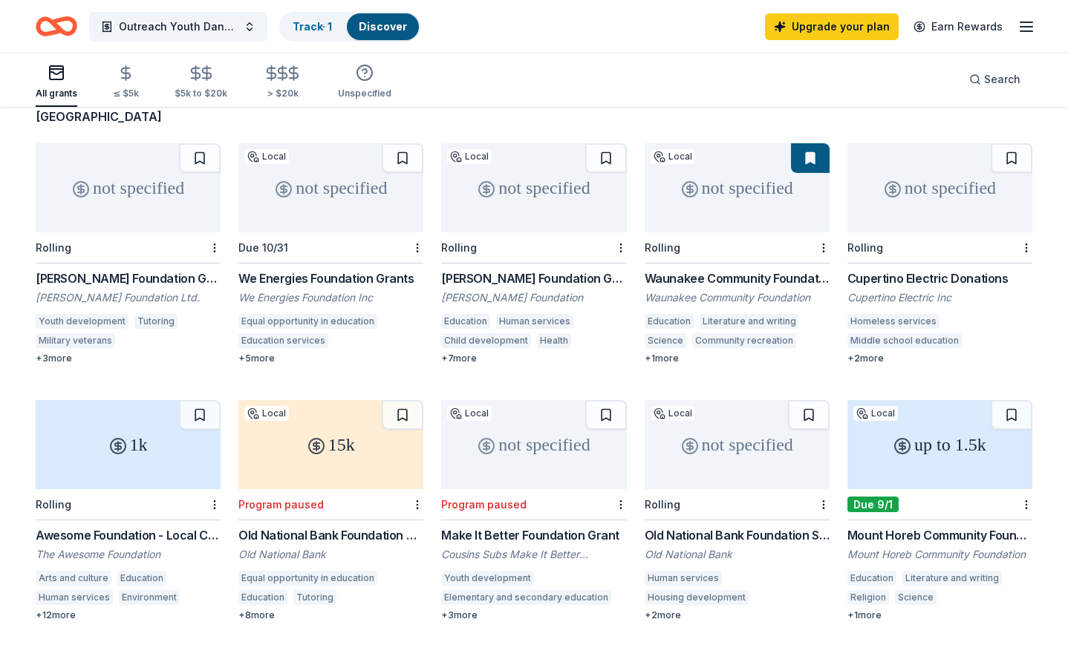
scroll to position [138, 0]
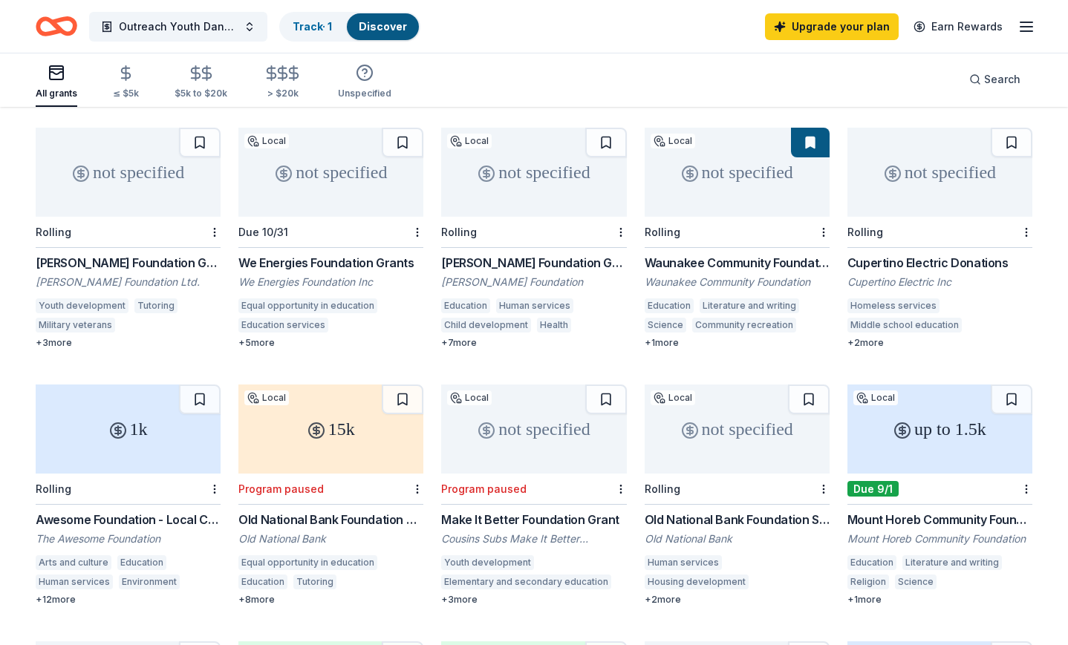
click at [915, 254] on div "Cupertino Electric Donations" at bounding box center [939, 263] width 185 height 18
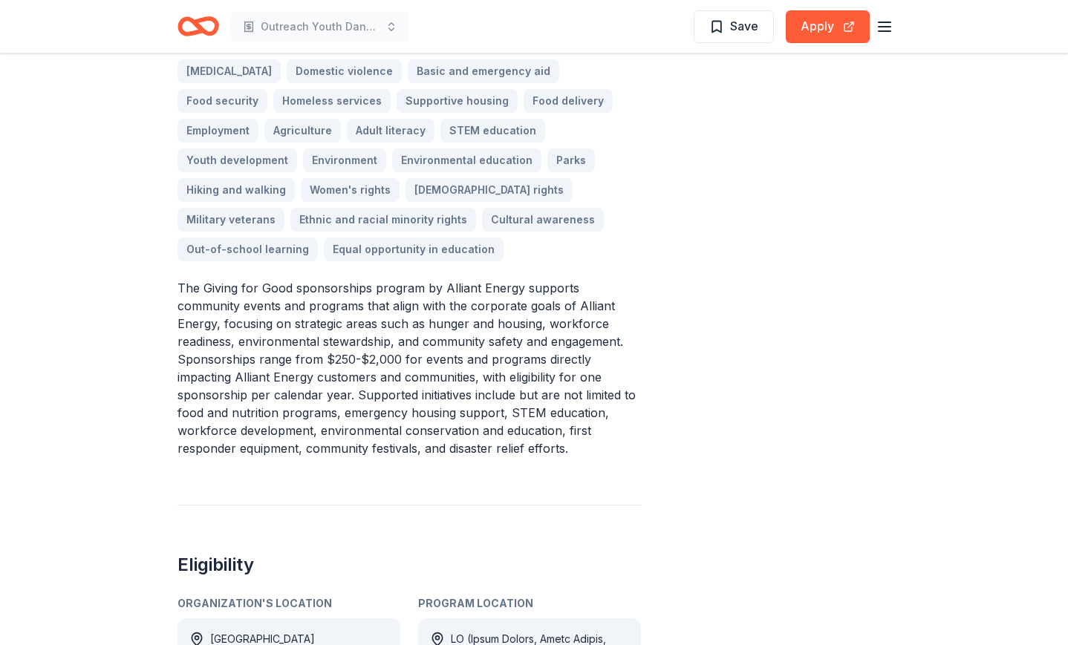
scroll to position [456, 0]
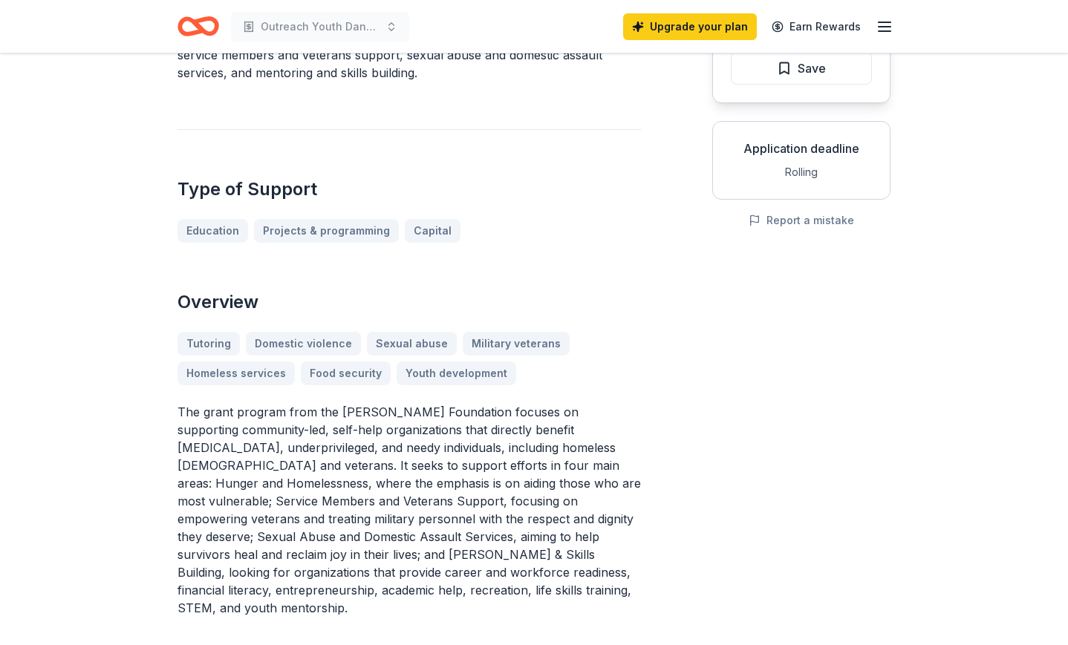
scroll to position [214, 0]
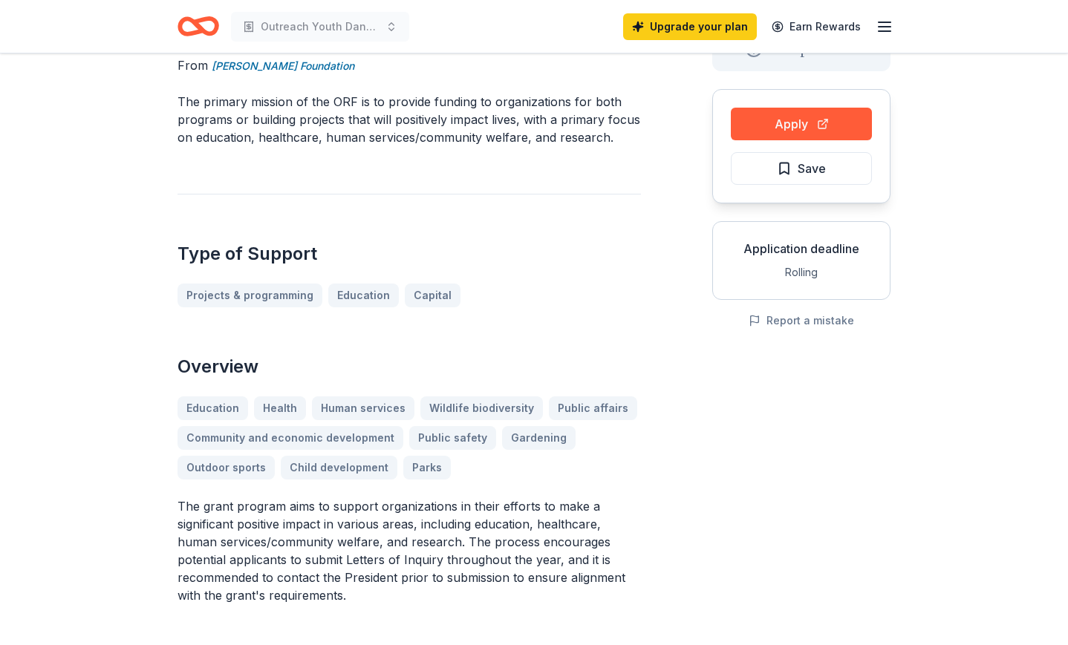
scroll to position [107, 0]
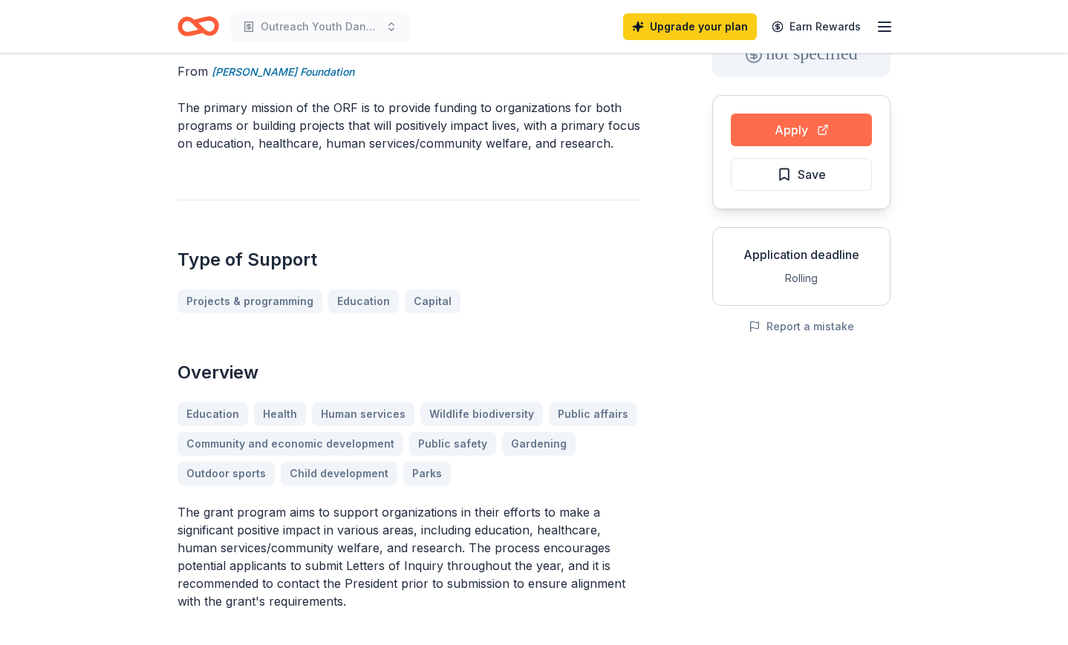
click at [769, 136] on button "Apply" at bounding box center [801, 130] width 141 height 33
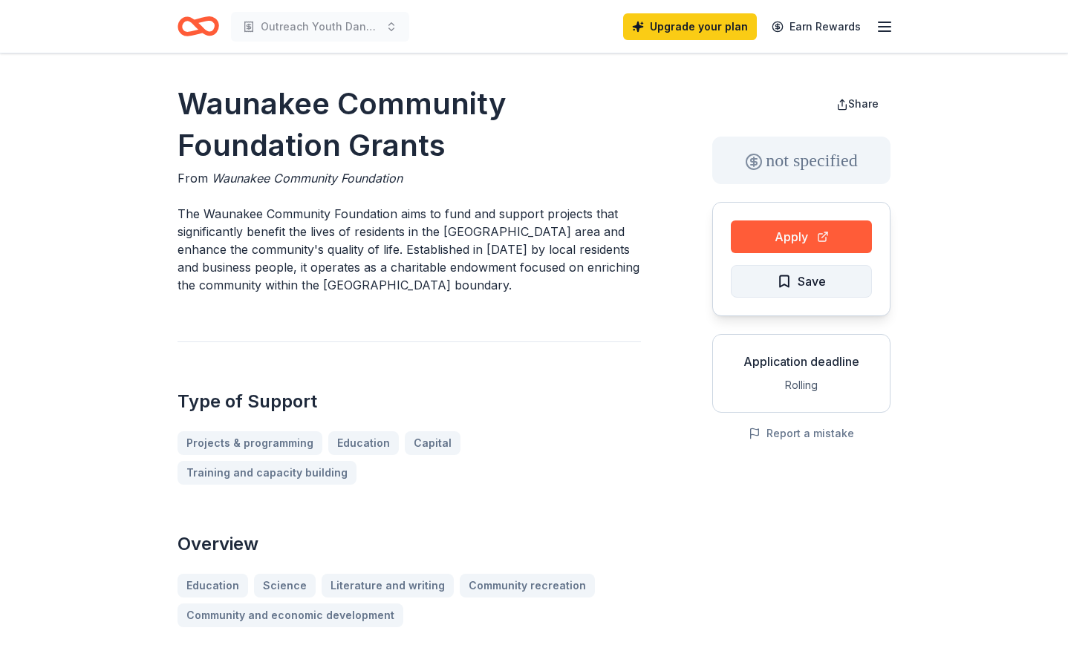
click at [807, 281] on span "Save" at bounding box center [812, 281] width 28 height 19
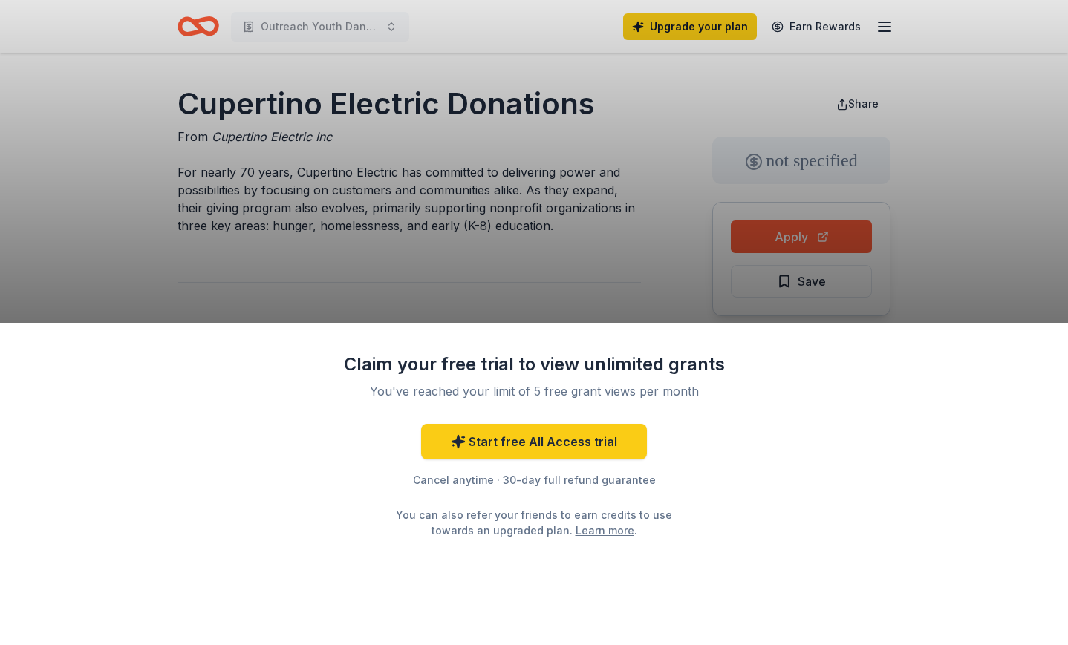
click at [575, 263] on div "Claim your free trial to view unlimited grants You've reached your limit of 5 f…" at bounding box center [534, 322] width 1068 height 645
